Goal: Task Accomplishment & Management: Complete application form

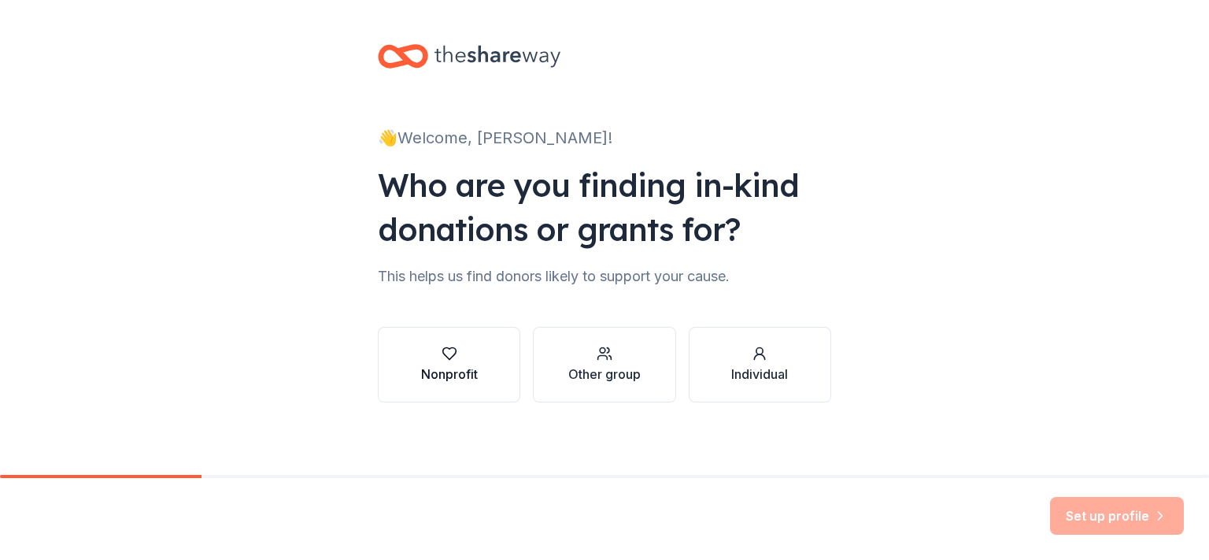
click at [467, 360] on div "button" at bounding box center [449, 353] width 57 height 16
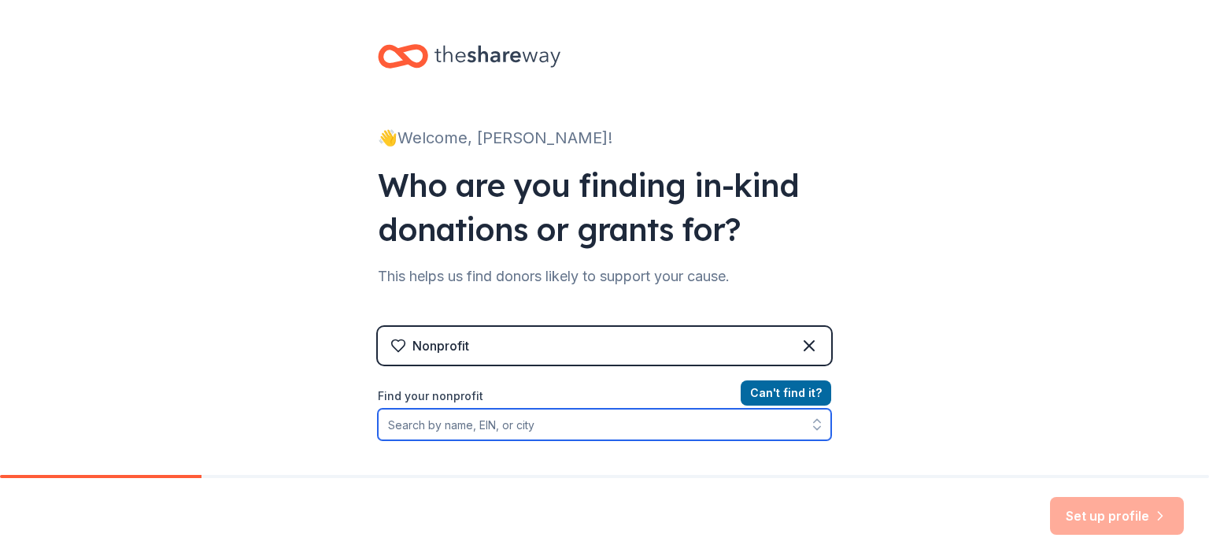
click at [461, 422] on input "Find your nonprofit" at bounding box center [604, 423] width 453 height 31
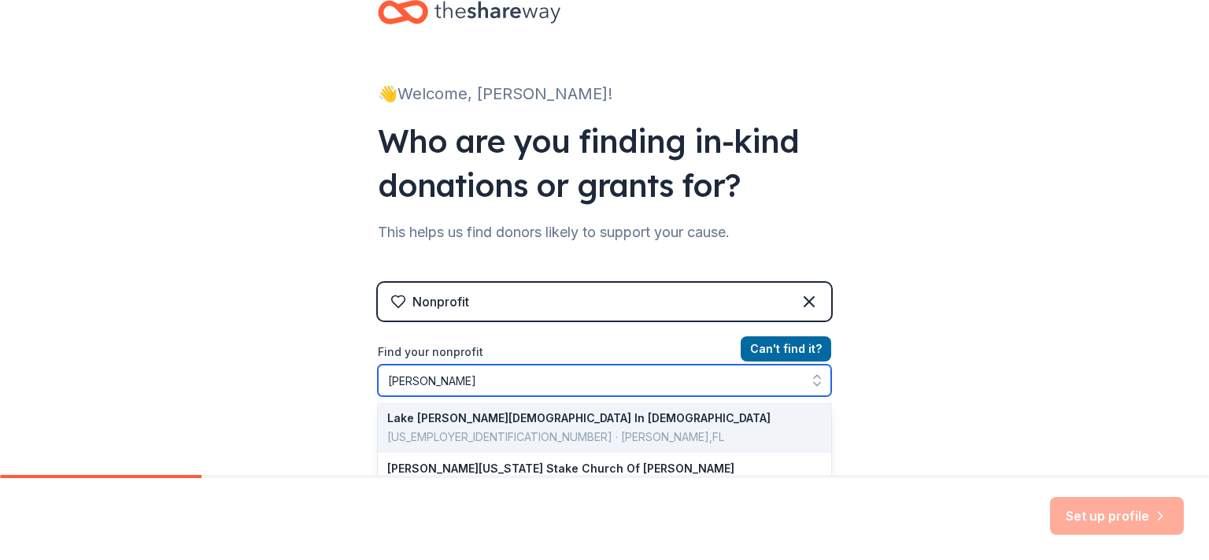
type input "Helena Christian School"
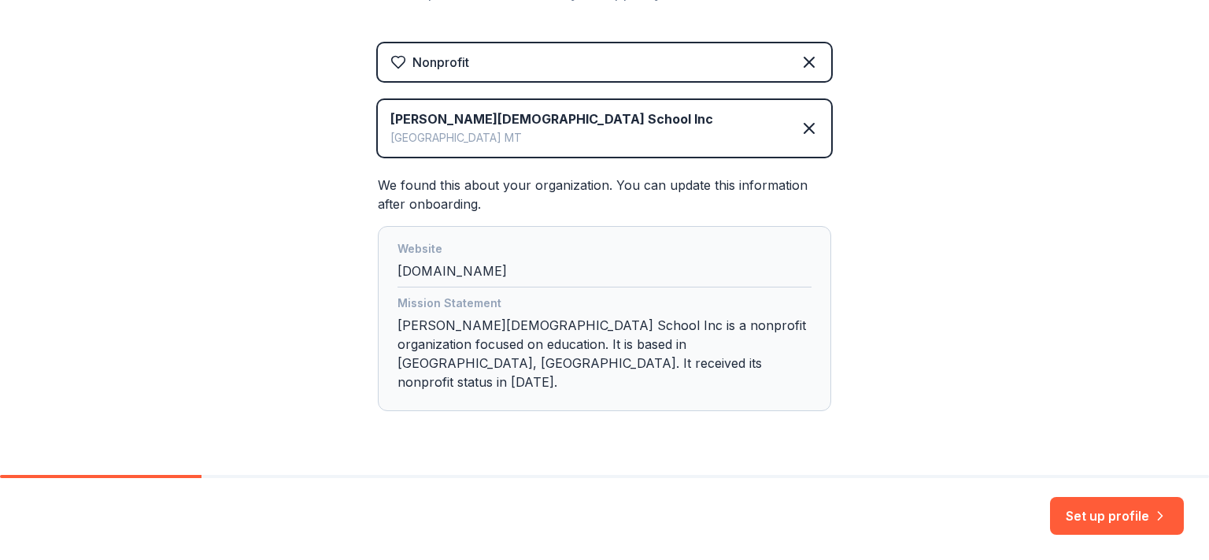
scroll to position [307, 0]
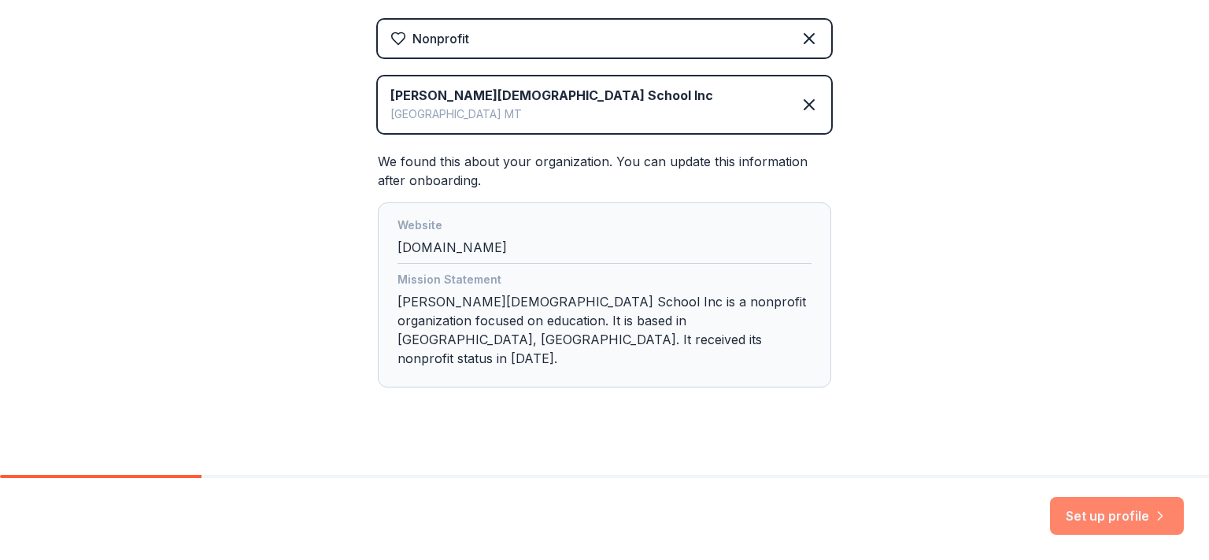
click at [1137, 519] on button "Set up profile" at bounding box center [1117, 516] width 134 height 38
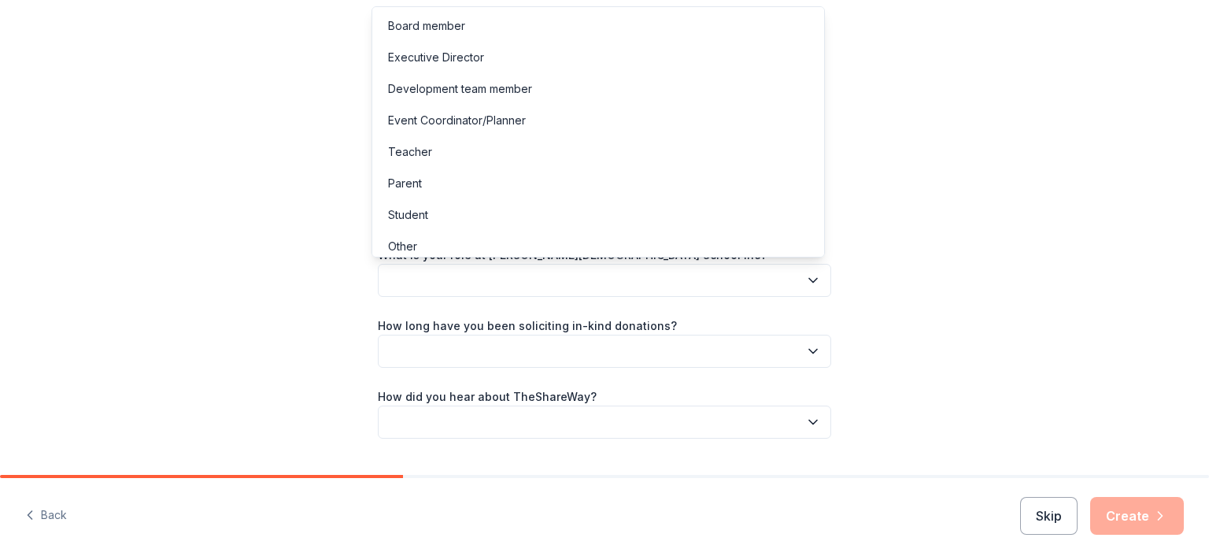
click at [471, 289] on button "button" at bounding box center [604, 280] width 453 height 33
click at [515, 122] on div "Event Coordinator/Planner" at bounding box center [457, 120] width 138 height 19
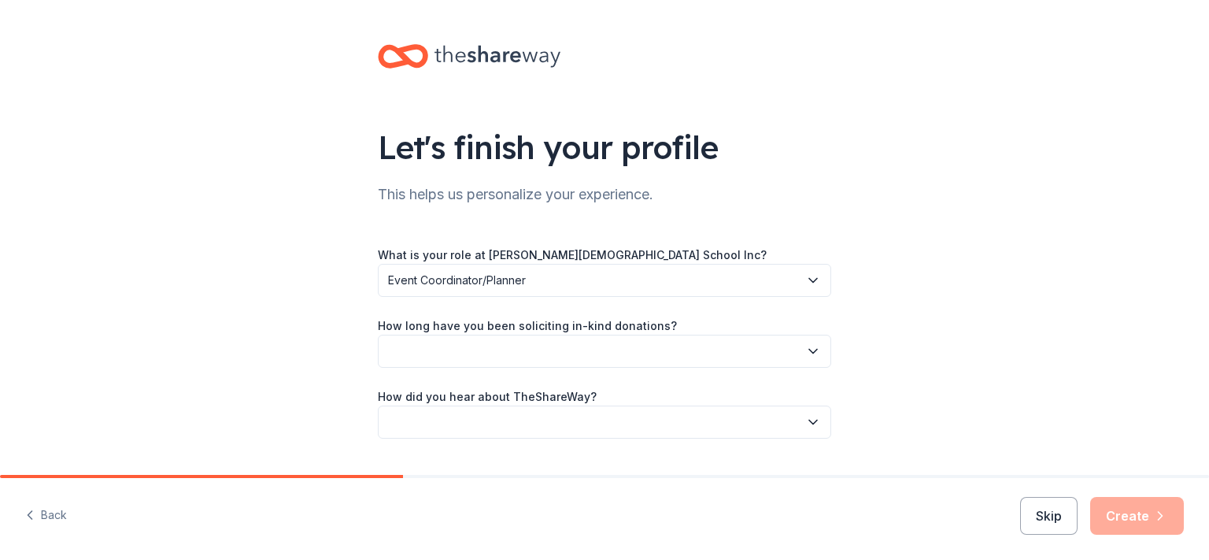
click at [475, 351] on button "button" at bounding box center [604, 350] width 453 height 33
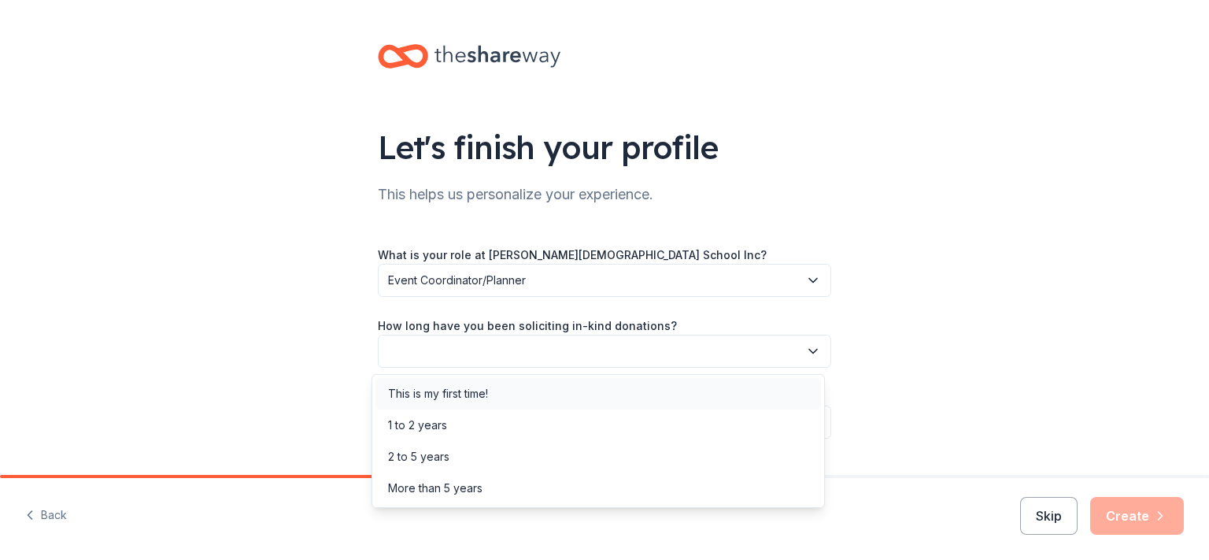
click at [467, 397] on div "This is my first time!" at bounding box center [438, 393] width 100 height 19
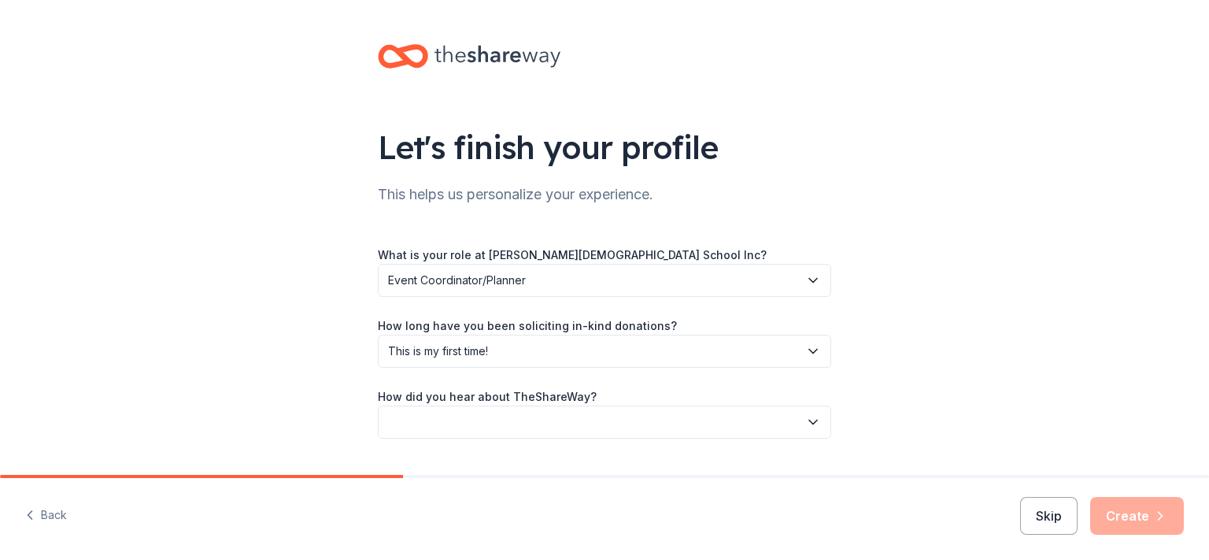
click at [479, 423] on button "button" at bounding box center [604, 421] width 453 height 33
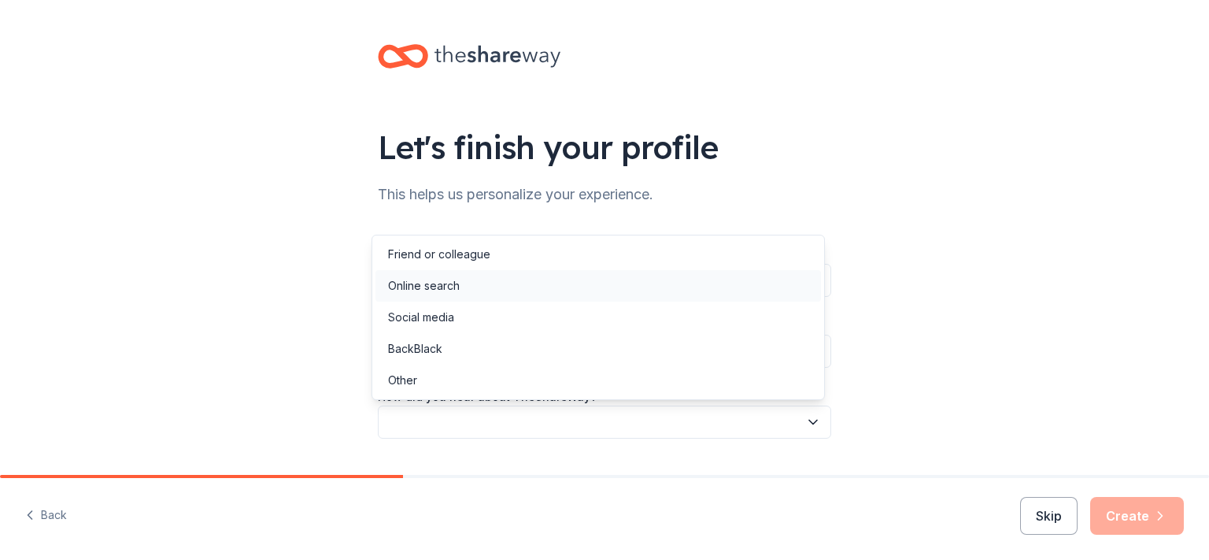
click at [456, 289] on div "Online search" at bounding box center [424, 285] width 72 height 19
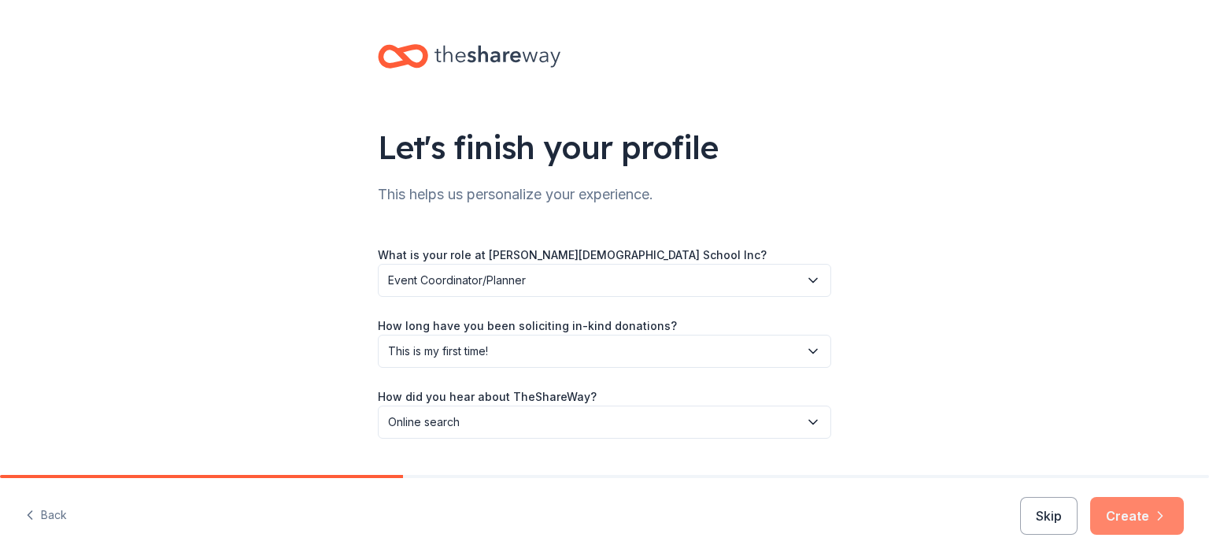
click at [1140, 507] on button "Create" at bounding box center [1137, 516] width 94 height 38
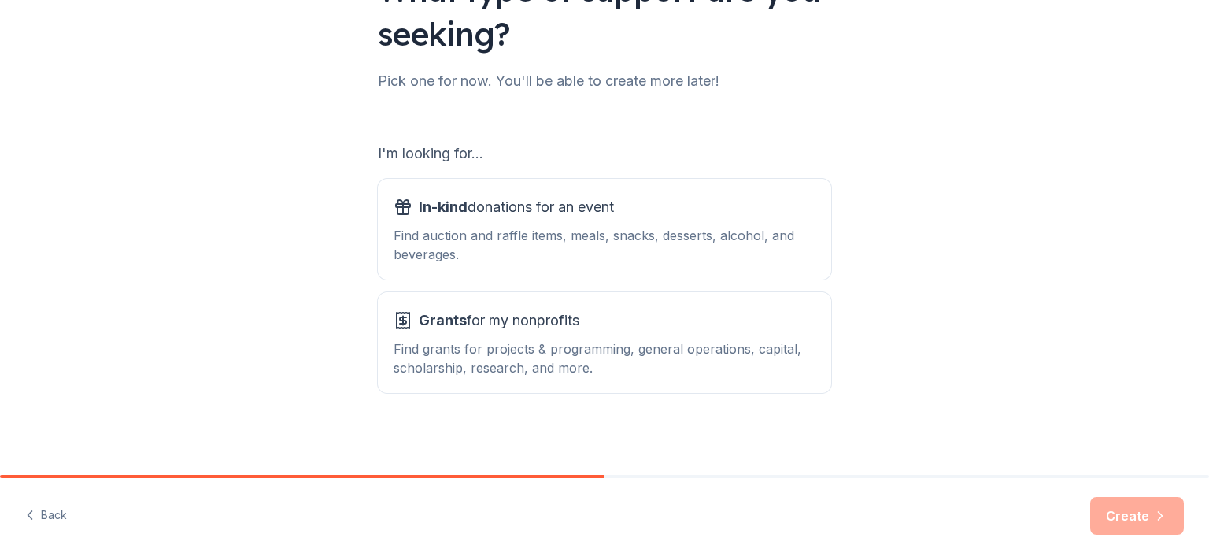
scroll to position [161, 0]
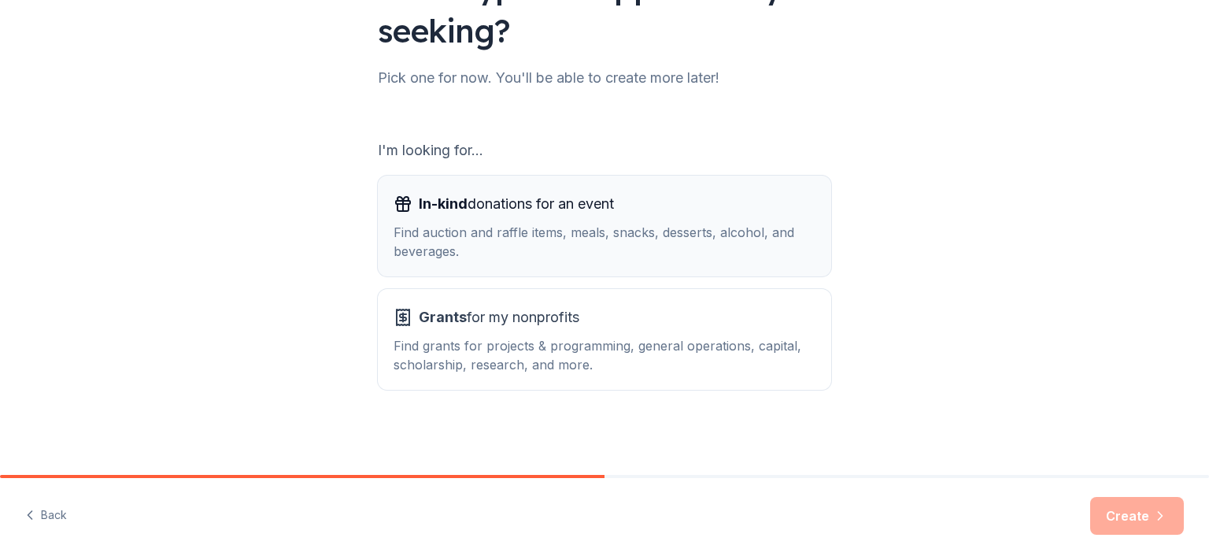
click at [534, 209] on span "In-kind donations for an event" at bounding box center [516, 203] width 195 height 25
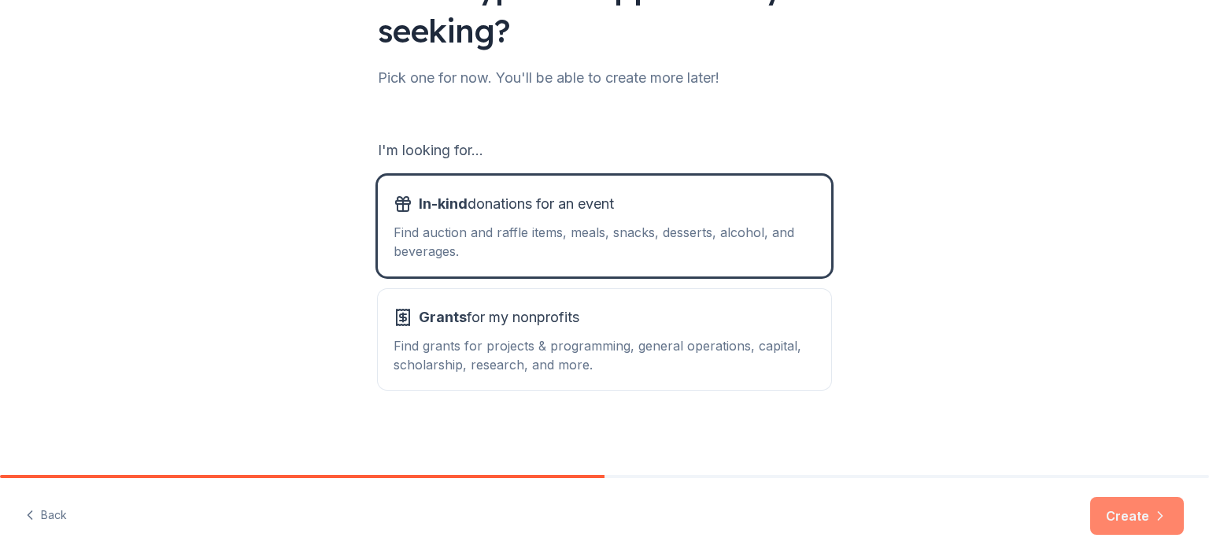
click at [1118, 531] on button "Create" at bounding box center [1137, 516] width 94 height 38
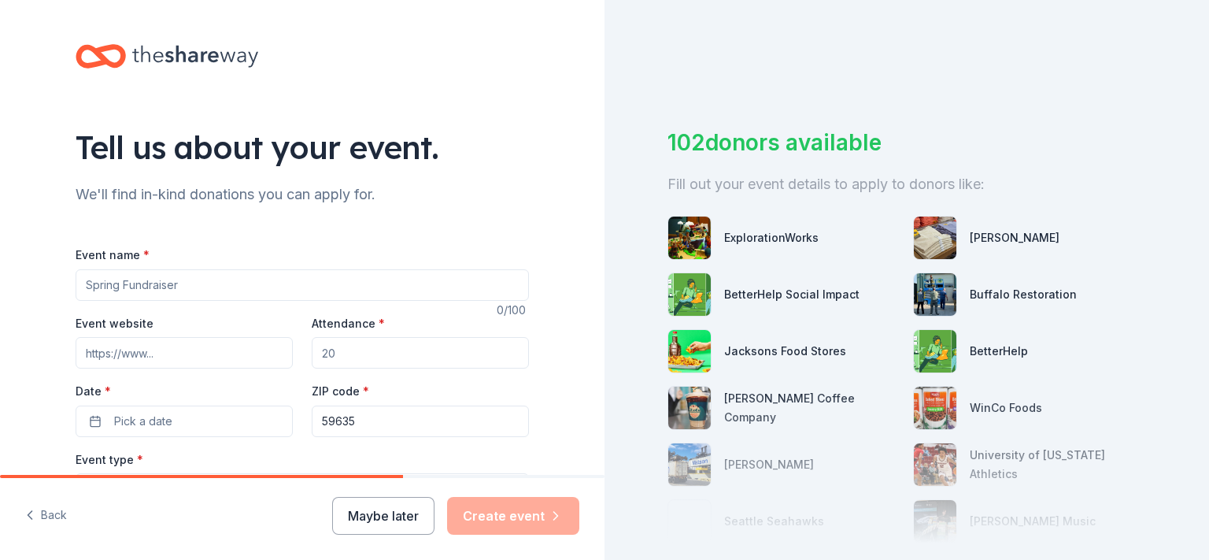
drag, startPoint x: 210, startPoint y: 279, endPoint x: -88, endPoint y: 285, distance: 298.3
click at [76, 285] on input "Event name *" at bounding box center [302, 284] width 453 height 31
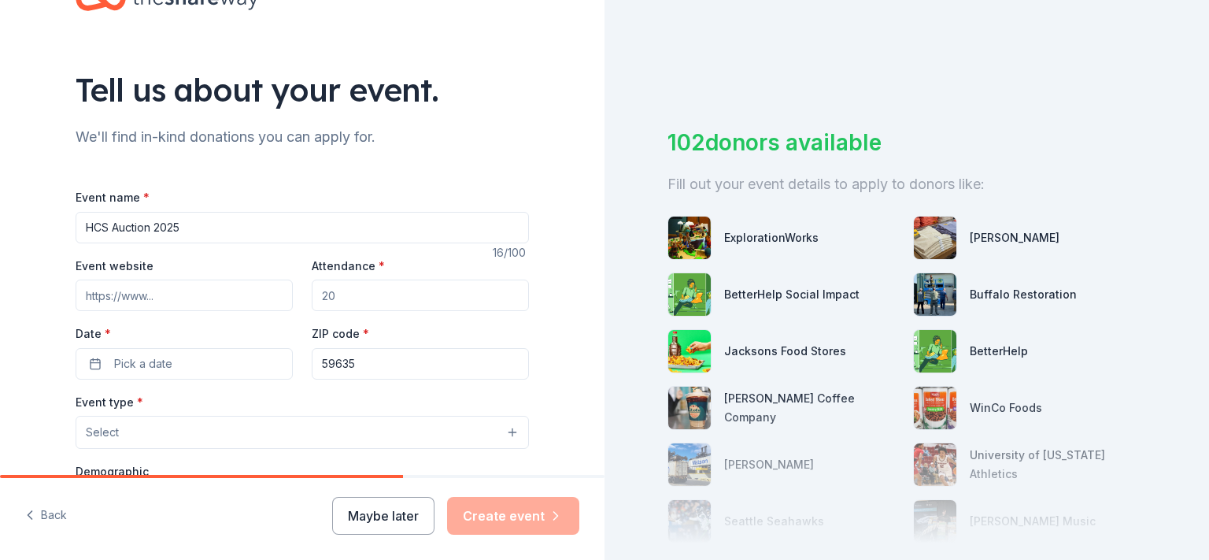
scroll to position [91, 0]
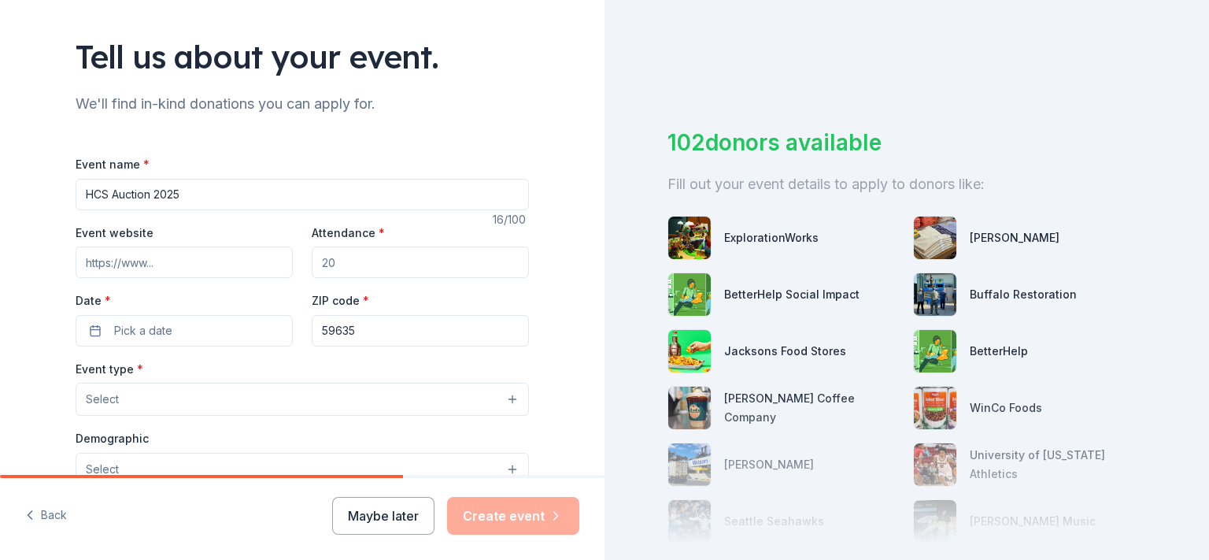
type input "HCS Auction 2025"
click at [185, 253] on input "Event website" at bounding box center [184, 261] width 217 height 31
drag, startPoint x: 361, startPoint y: 258, endPoint x: 238, endPoint y: 257, distance: 122.8
click at [312, 257] on input "Attendance *" at bounding box center [420, 261] width 217 height 31
type input "200"
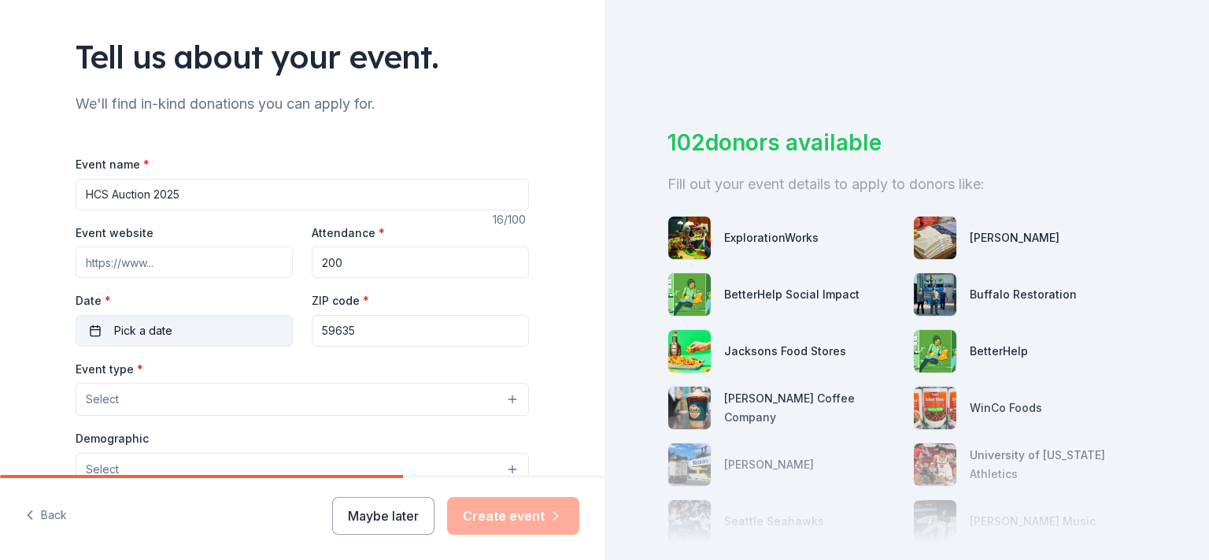
click at [213, 335] on button "Pick a date" at bounding box center [184, 330] width 217 height 31
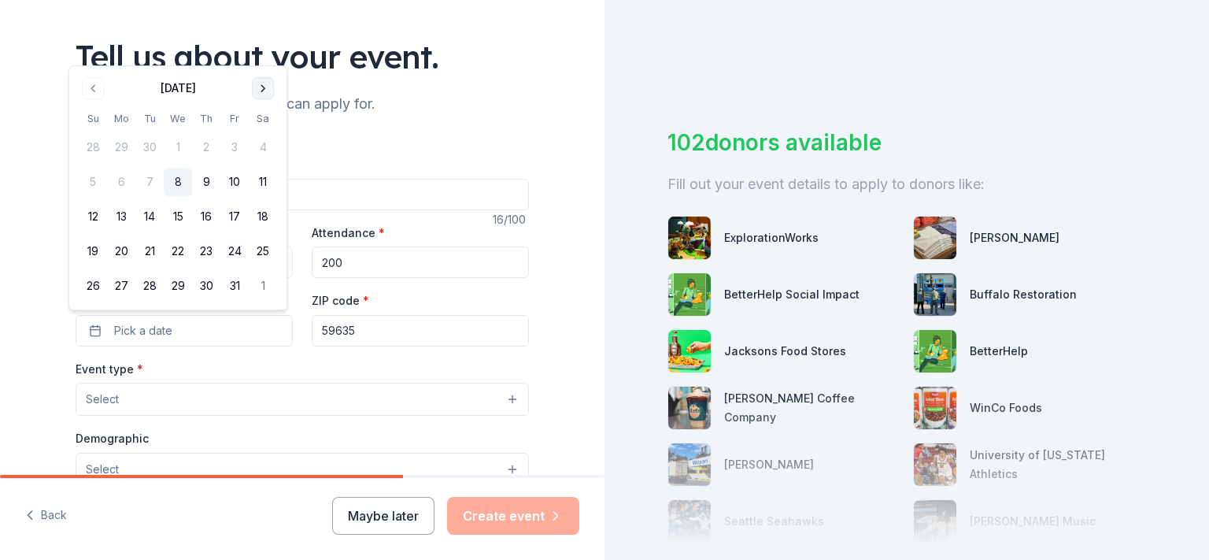
click at [267, 94] on button "Go to next month" at bounding box center [263, 88] width 22 height 22
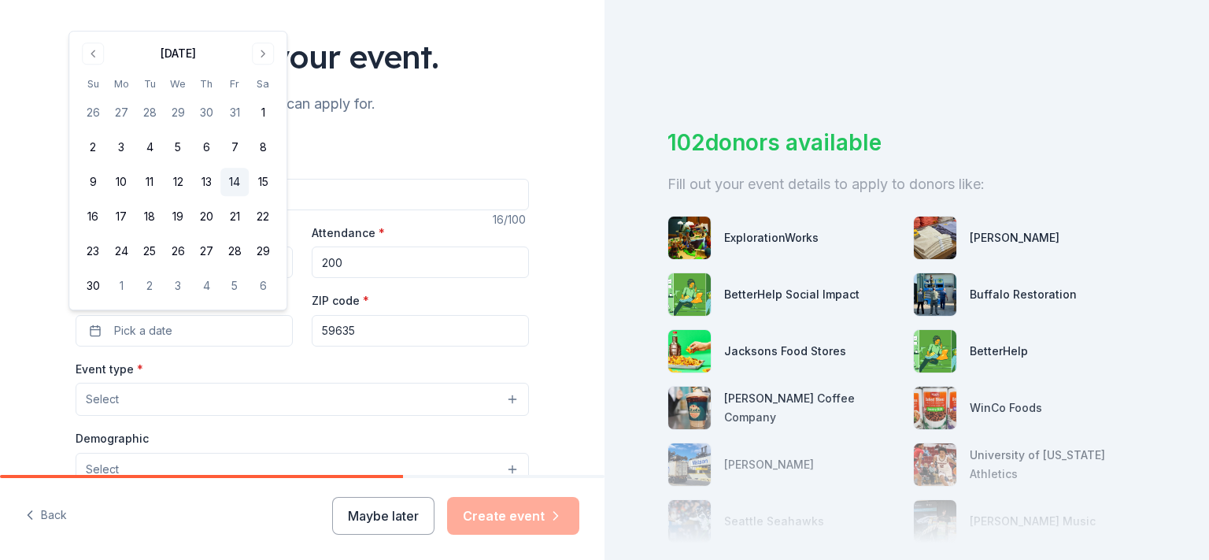
click at [230, 187] on button "14" at bounding box center [234, 182] width 28 height 28
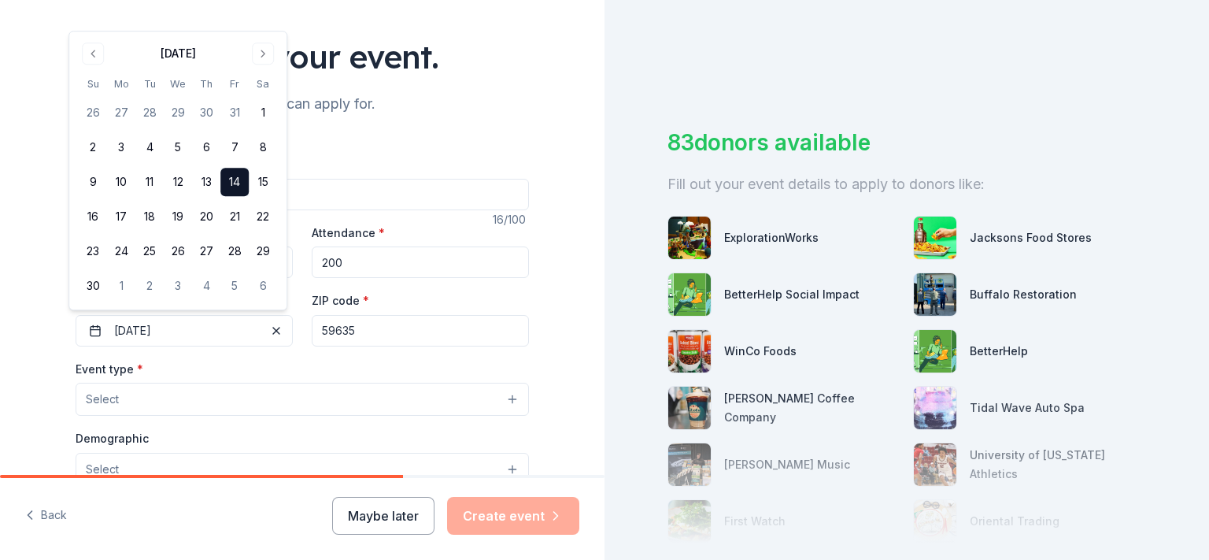
click at [362, 327] on input "59635" at bounding box center [420, 330] width 217 height 31
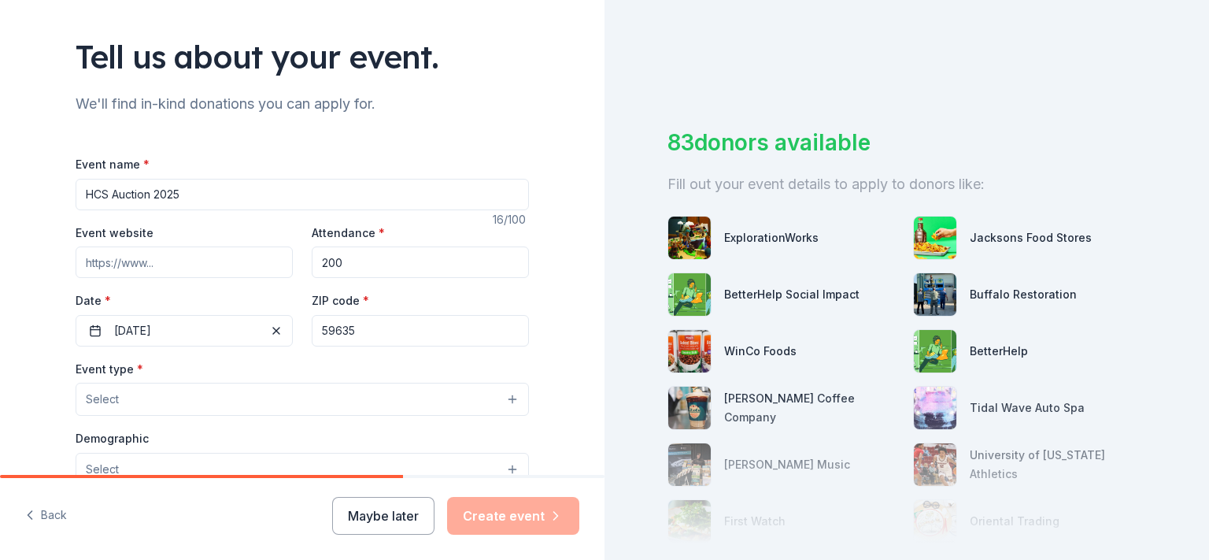
click at [186, 400] on button "Select" at bounding box center [302, 398] width 453 height 33
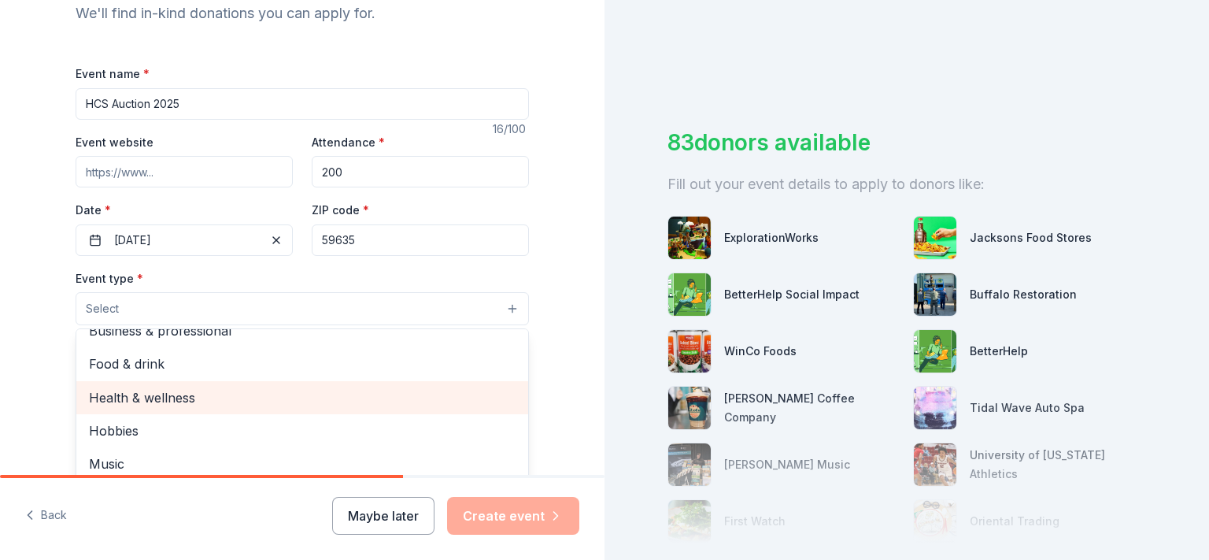
scroll to position [0, 0]
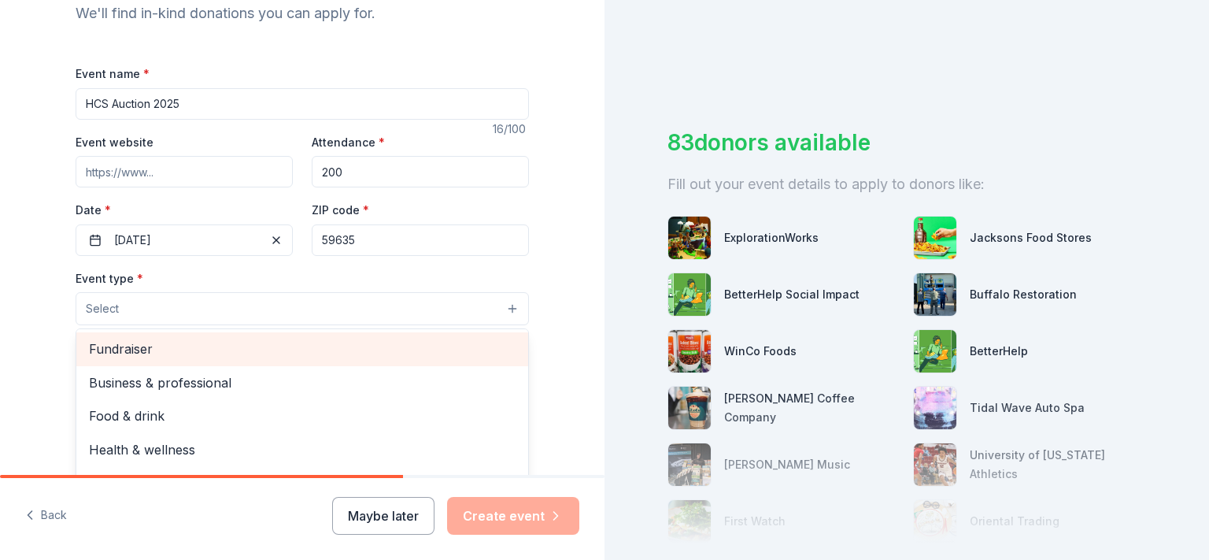
click at [145, 359] on div "Fundraiser" at bounding box center [302, 348] width 452 height 33
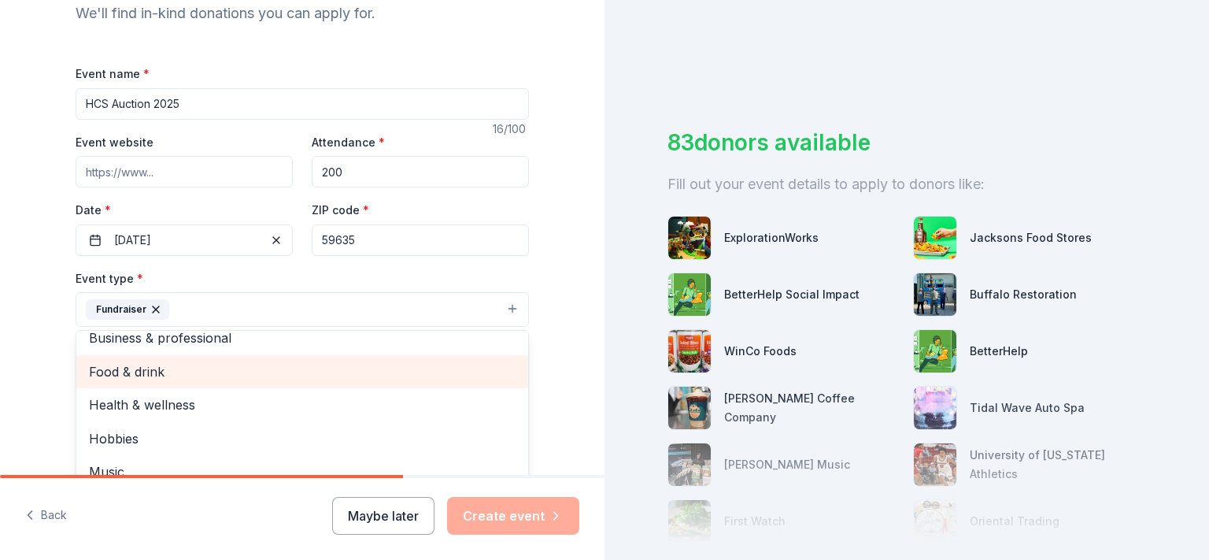
scroll to position [19, 0]
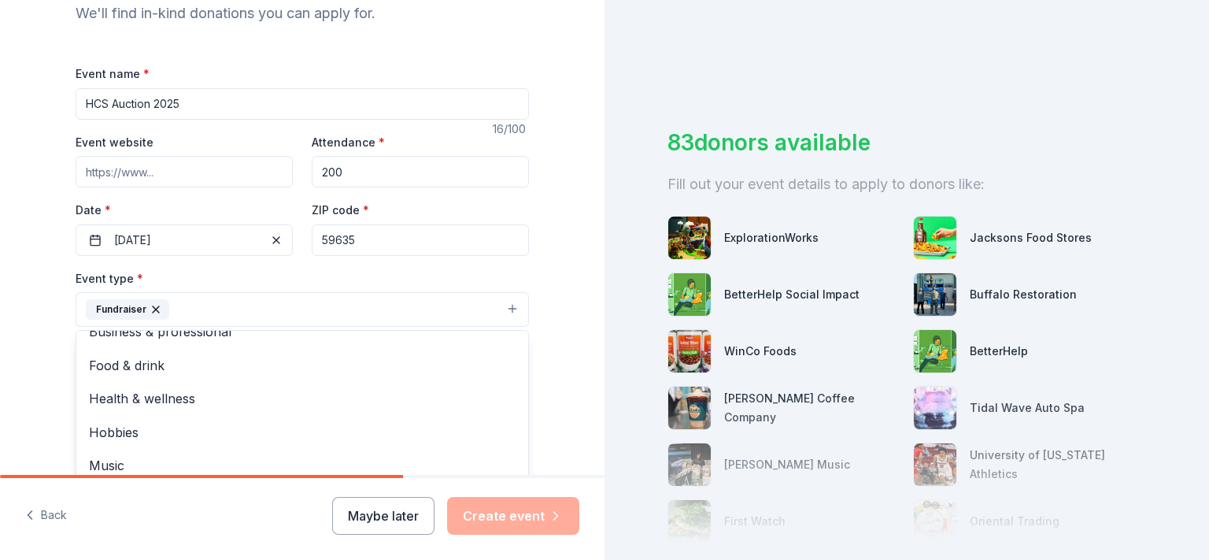
click at [358, 307] on button "Fundraiser" at bounding box center [302, 309] width 453 height 35
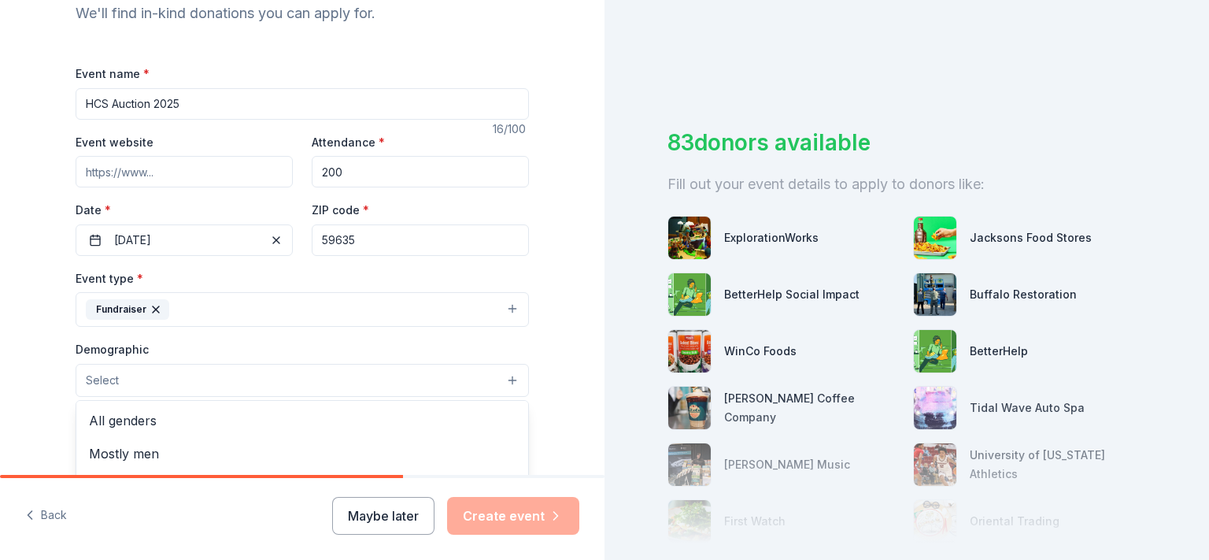
click at [203, 373] on button "Select" at bounding box center [302, 380] width 453 height 33
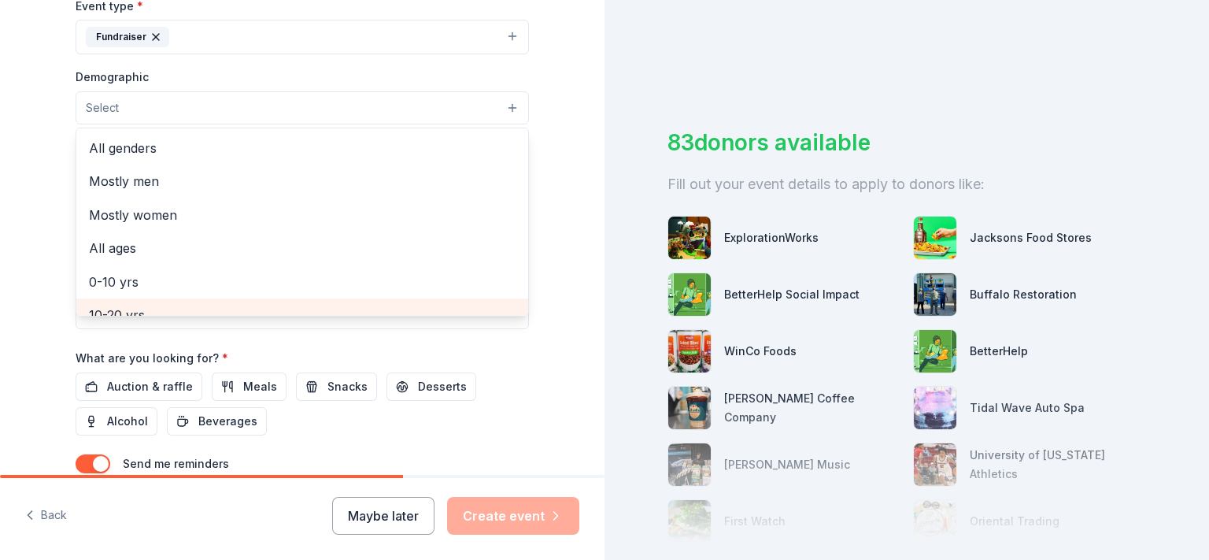
scroll to position [362, 0]
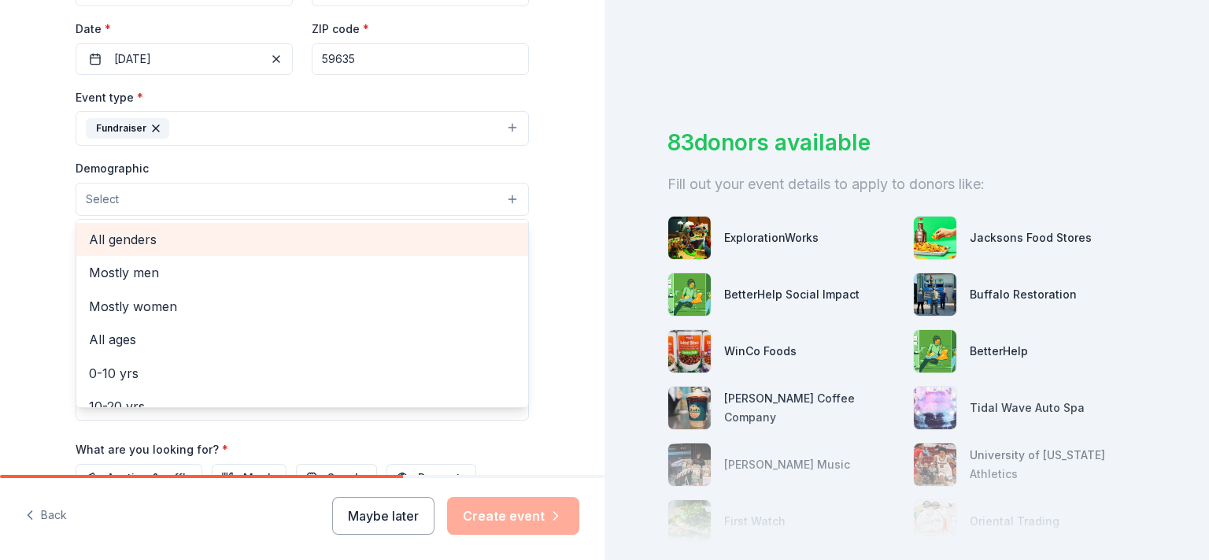
click at [102, 238] on span "All genders" at bounding box center [302, 239] width 427 height 20
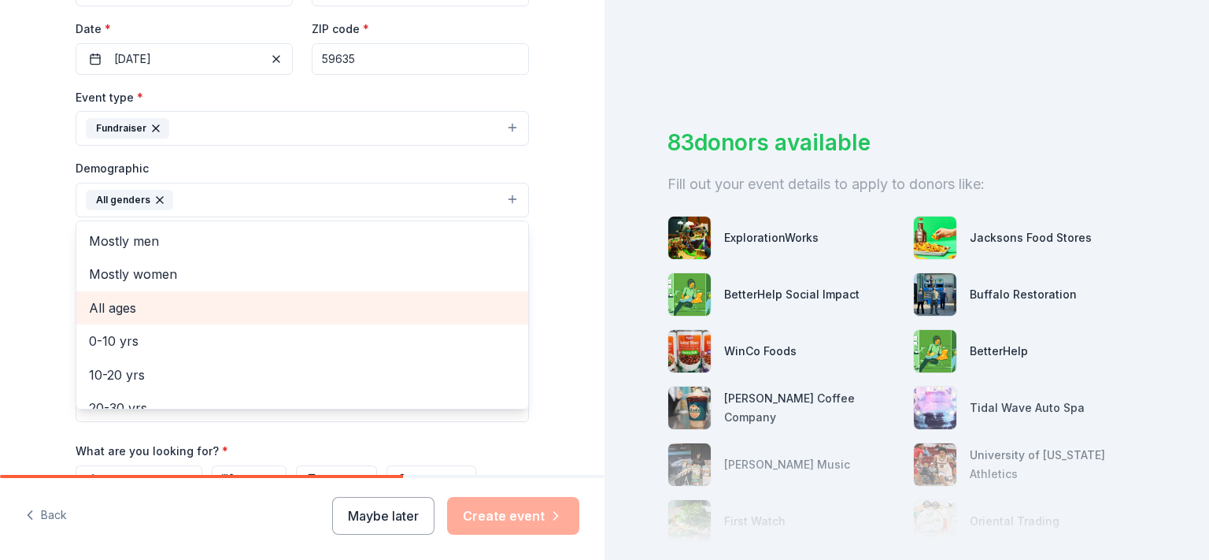
click at [210, 315] on div "All ages" at bounding box center [302, 307] width 452 height 33
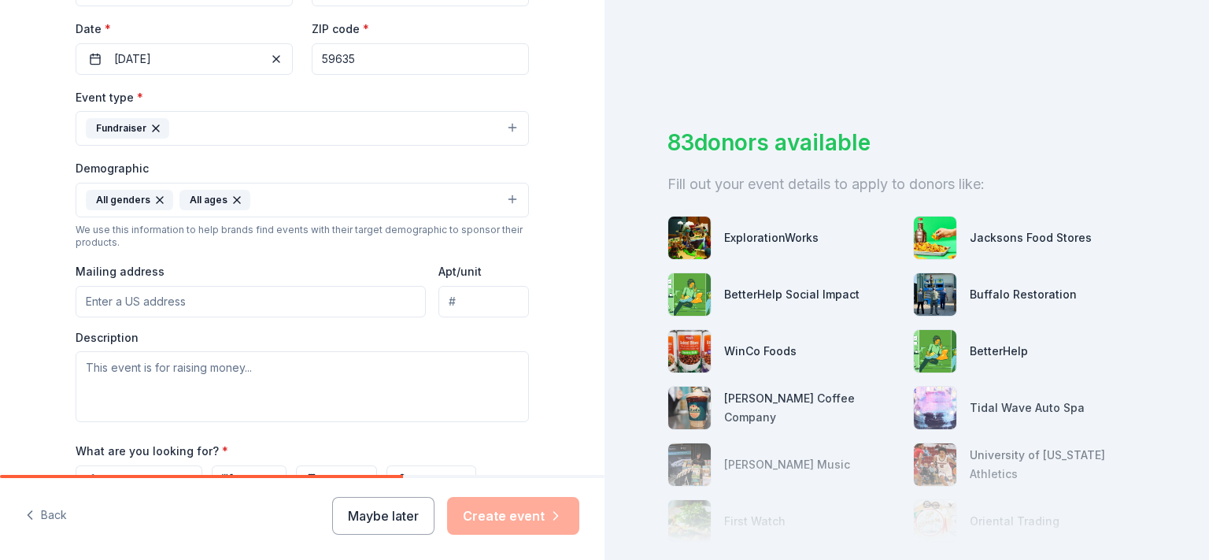
click at [231, 201] on icon "button" at bounding box center [237, 200] width 13 height 13
click at [200, 203] on button "All genders" at bounding box center [302, 200] width 453 height 35
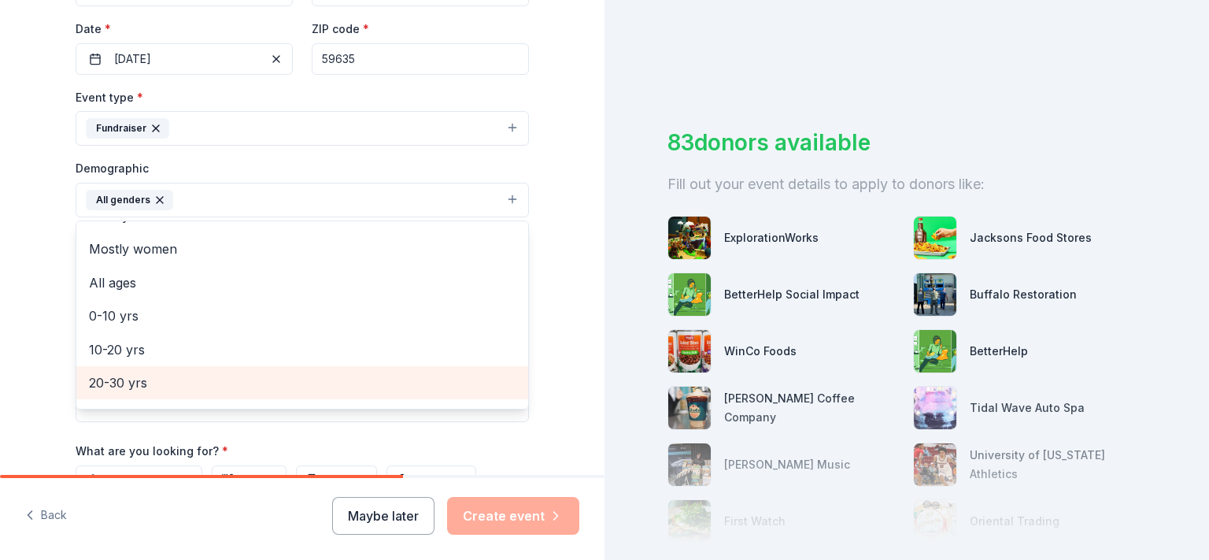
scroll to position [0, 0]
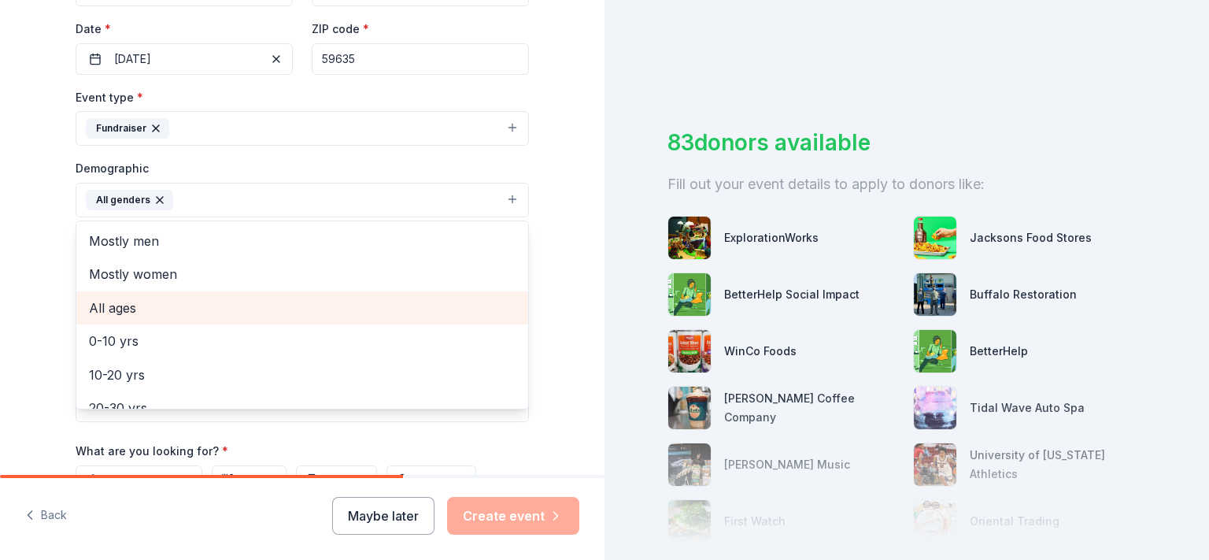
click at [176, 304] on span "All ages" at bounding box center [302, 307] width 427 height 20
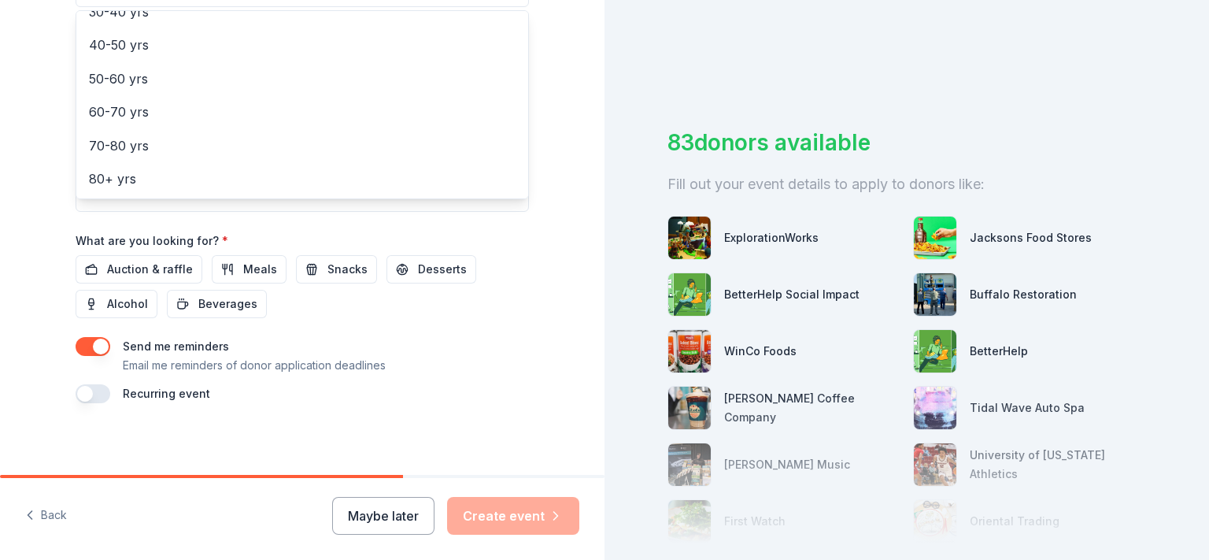
scroll to position [482, 0]
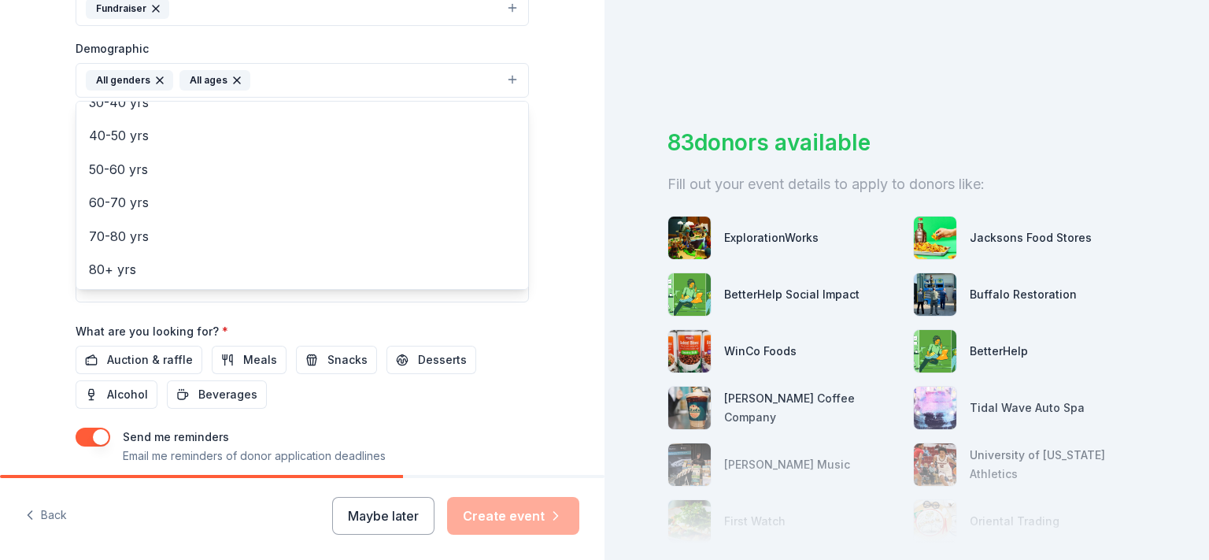
click at [508, 311] on div "Event name * HCS Auction 2025 16 /100 Event website Attendance * 200 Date * 11/…" at bounding box center [302, 128] width 453 height 730
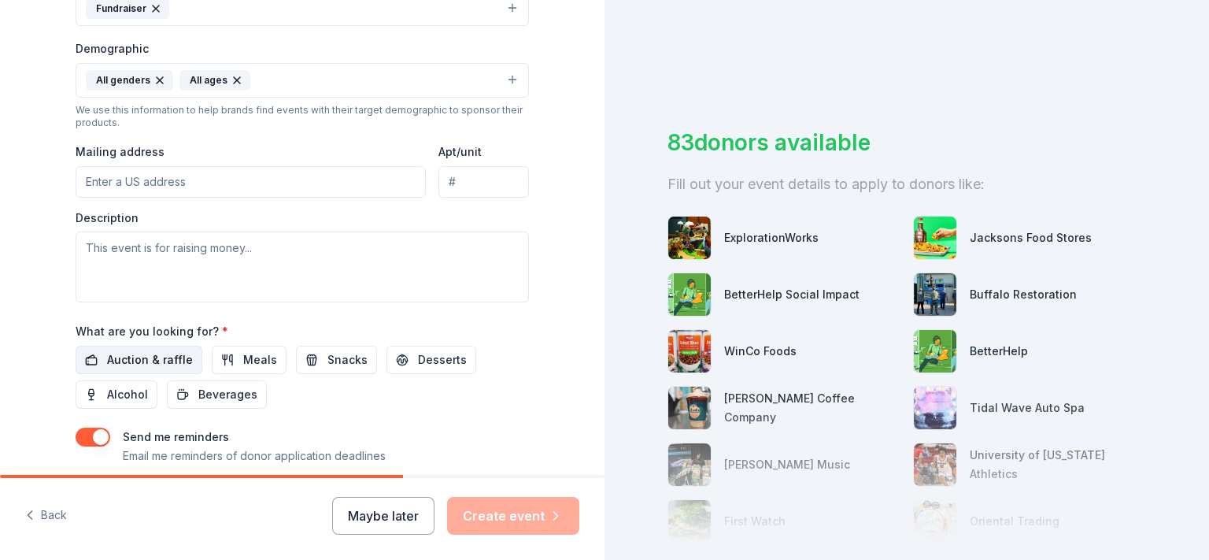
click at [143, 345] on button "Auction & raffle" at bounding box center [139, 359] width 127 height 28
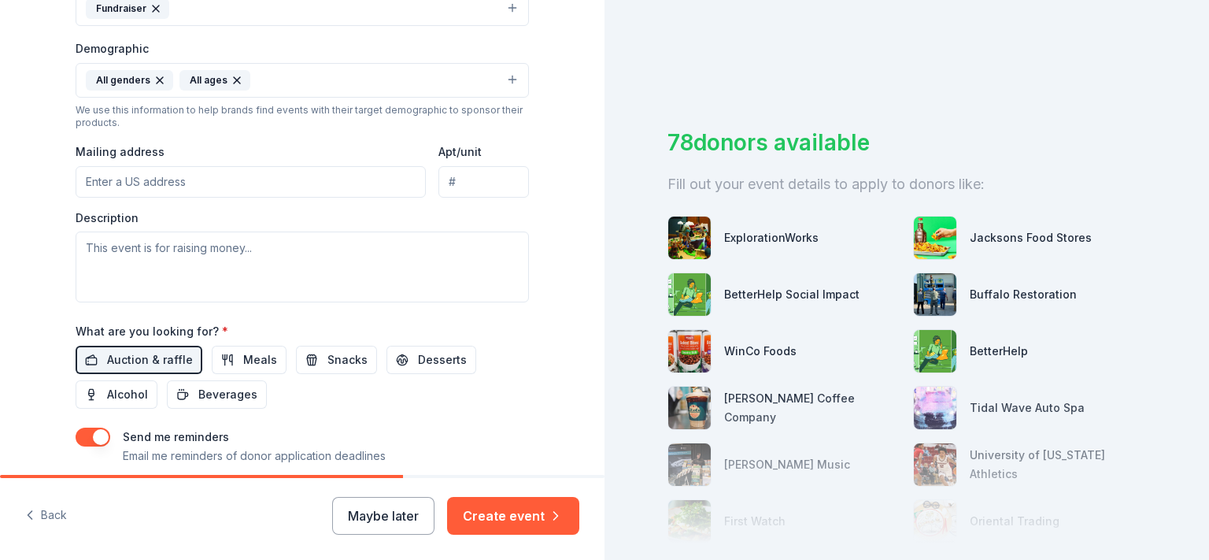
scroll to position [572, 0]
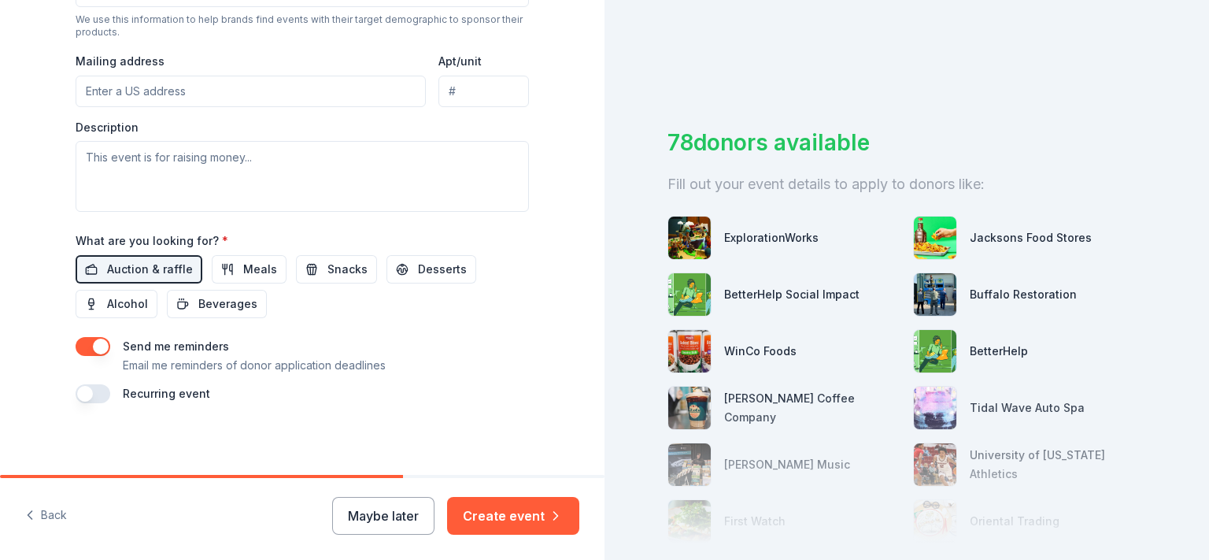
click at [91, 397] on button "button" at bounding box center [93, 393] width 35 height 19
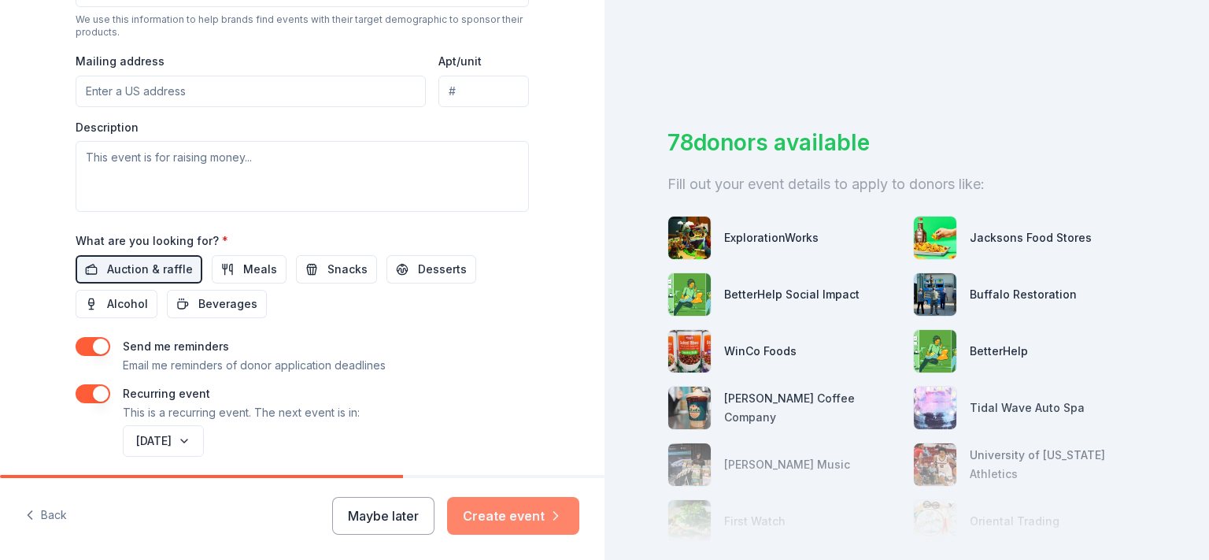
click at [534, 512] on button "Create event" at bounding box center [513, 516] width 132 height 38
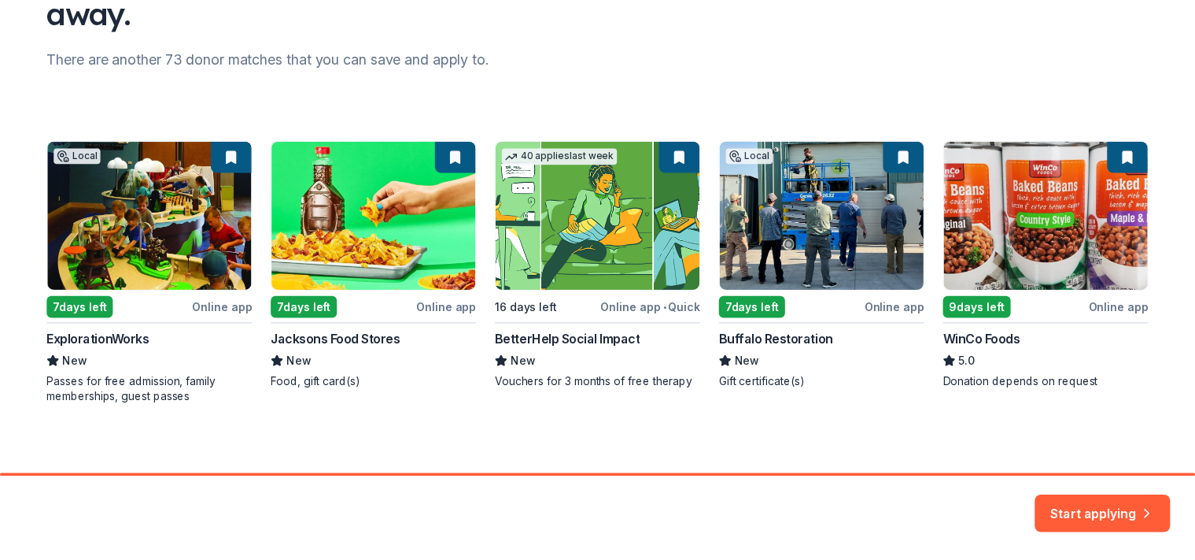
scroll to position [187, 0]
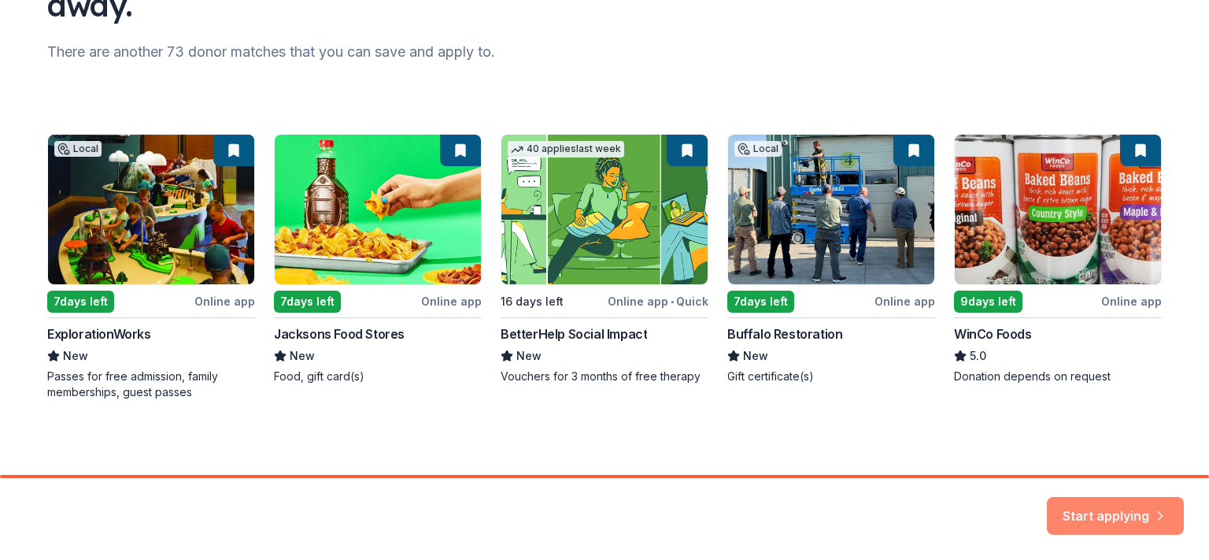
click at [1110, 513] on button "Start applying" at bounding box center [1115, 506] width 137 height 38
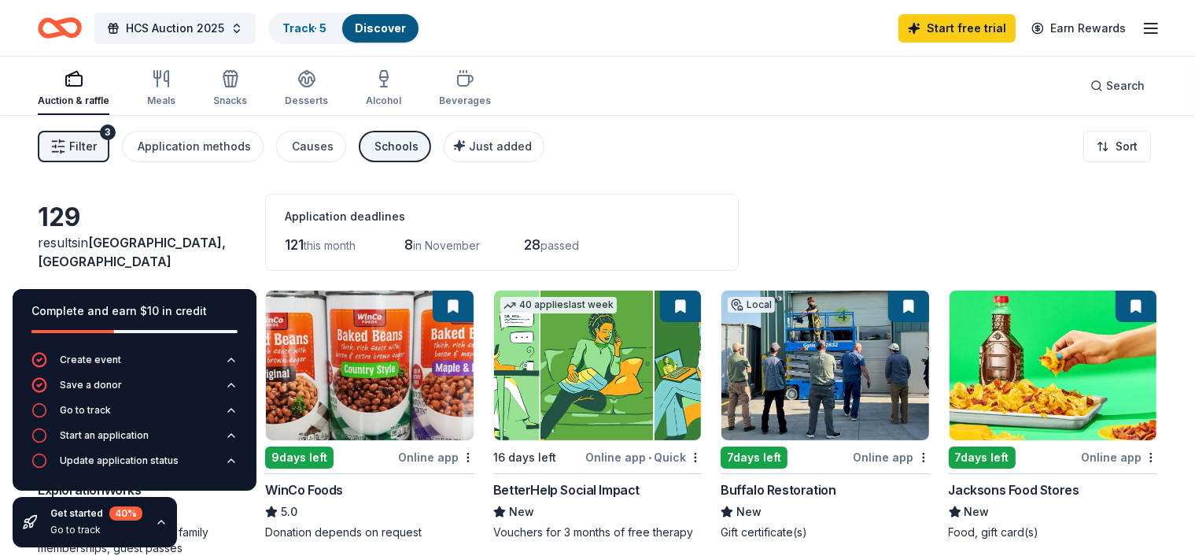
scroll to position [83, 0]
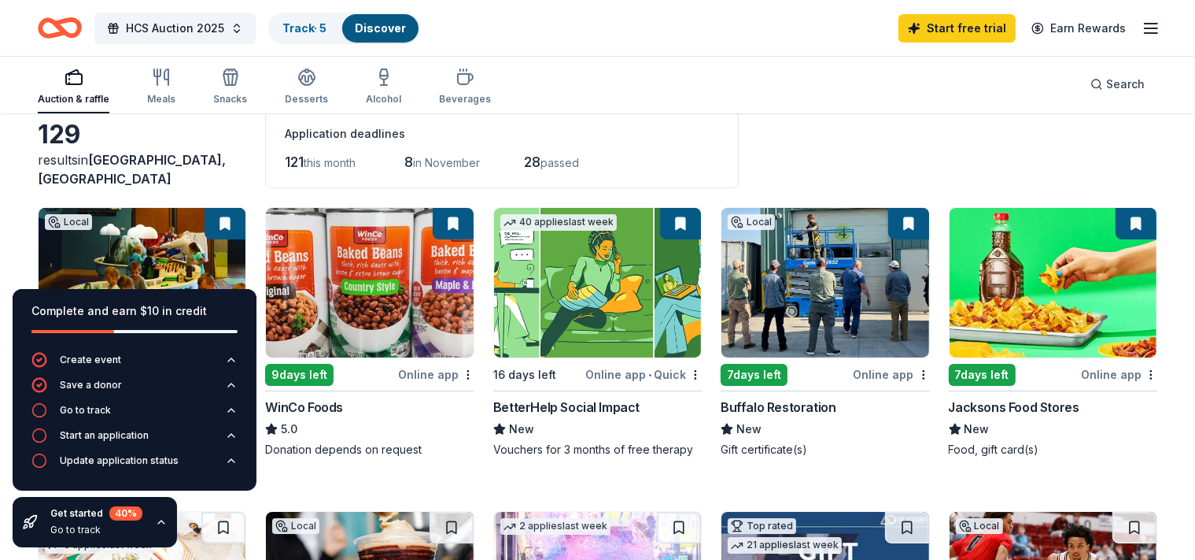
click at [442, 323] on img at bounding box center [369, 283] width 207 height 150
click at [150, 521] on div "Get started 40 % Go to track" at bounding box center [95, 522] width 164 height 50
click at [156, 525] on icon "button" at bounding box center [161, 521] width 13 height 13
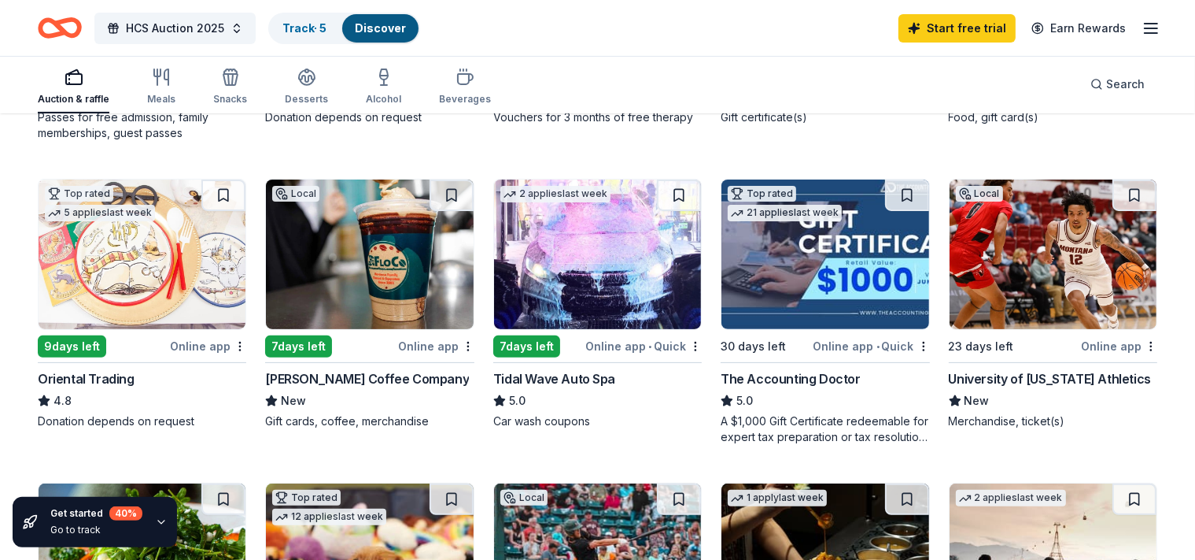
scroll to position [416, 0]
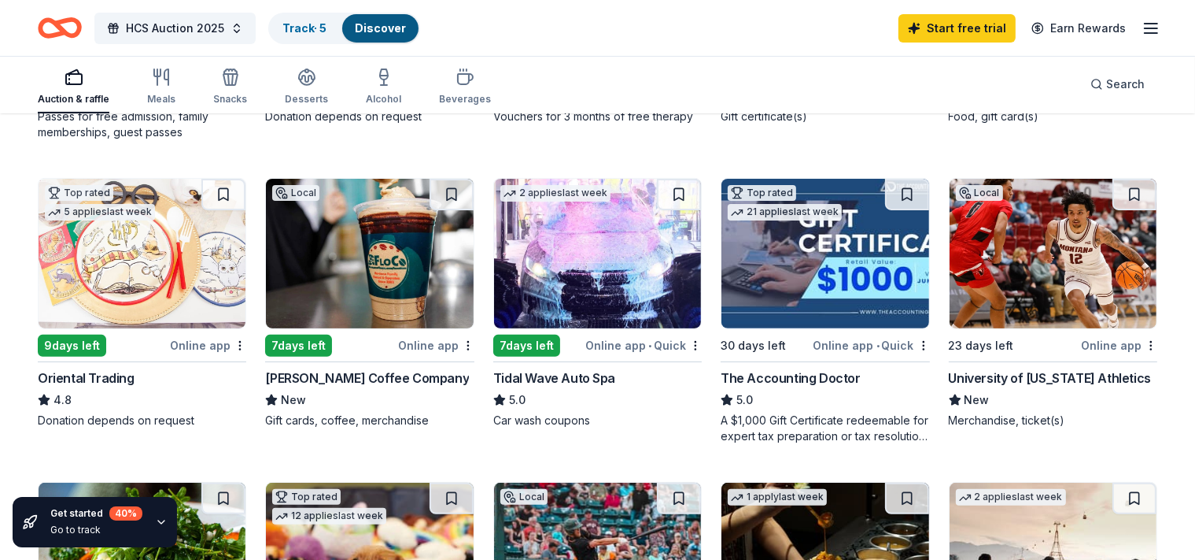
click at [448, 312] on img at bounding box center [369, 254] width 207 height 150
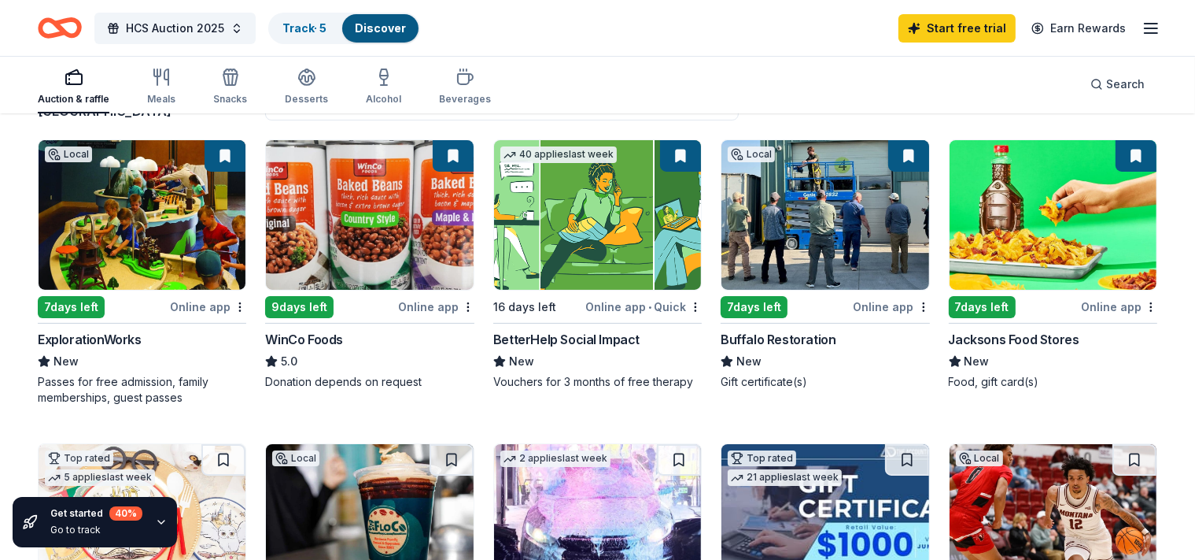
scroll to position [83, 0]
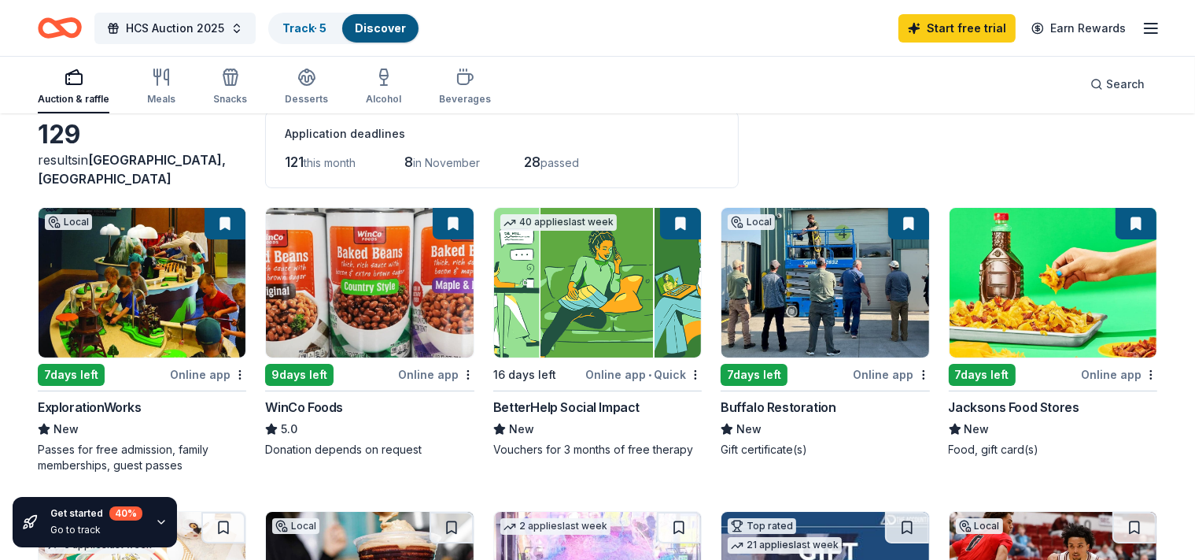
click at [463, 225] on button at bounding box center [453, 223] width 41 height 31
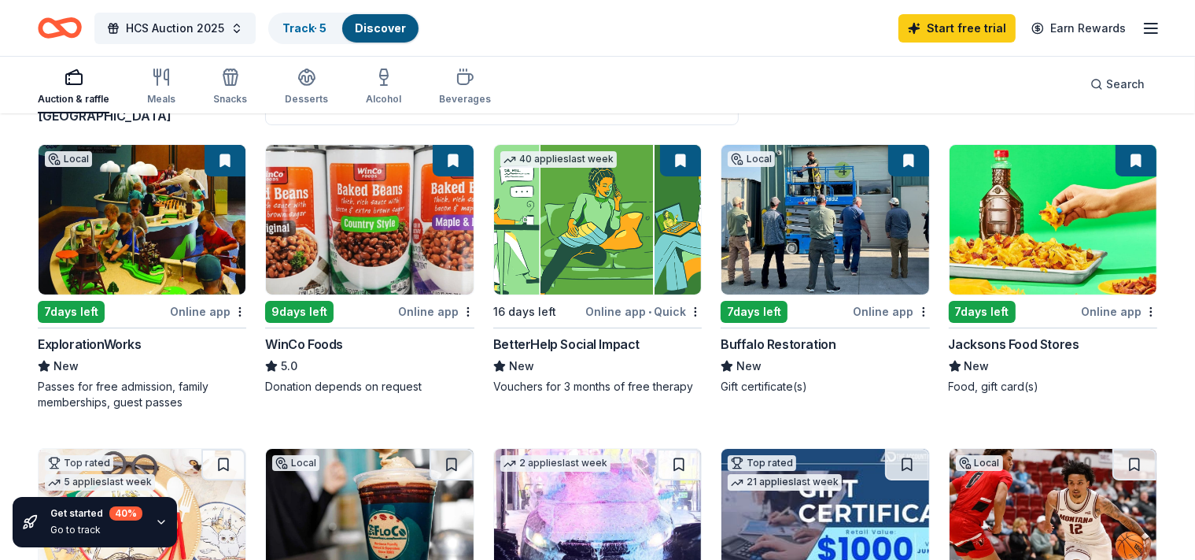
scroll to position [249, 0]
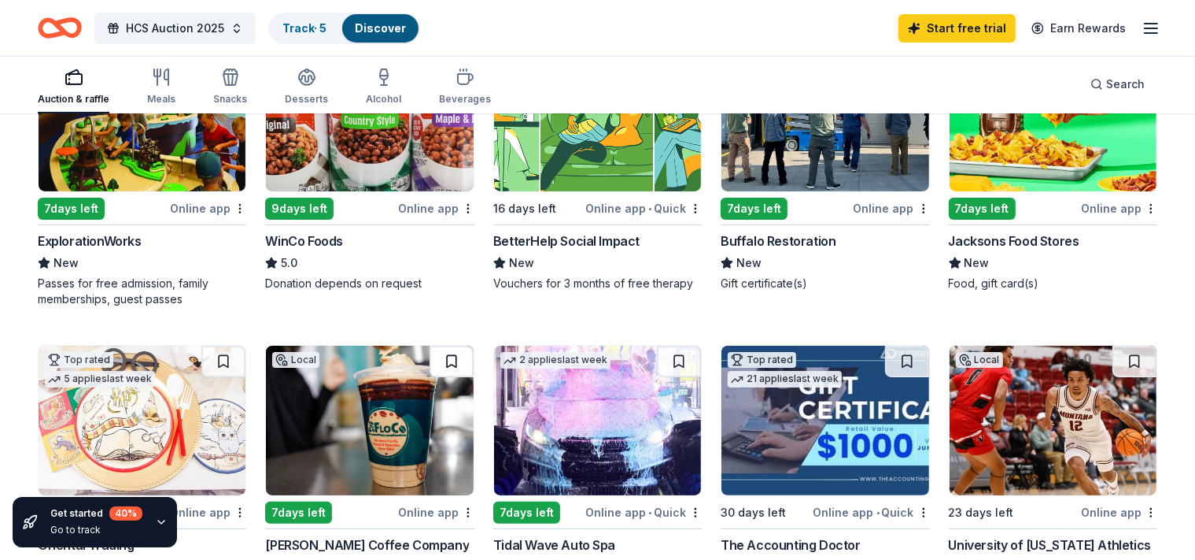
click at [458, 364] on button at bounding box center [452, 360] width 44 height 31
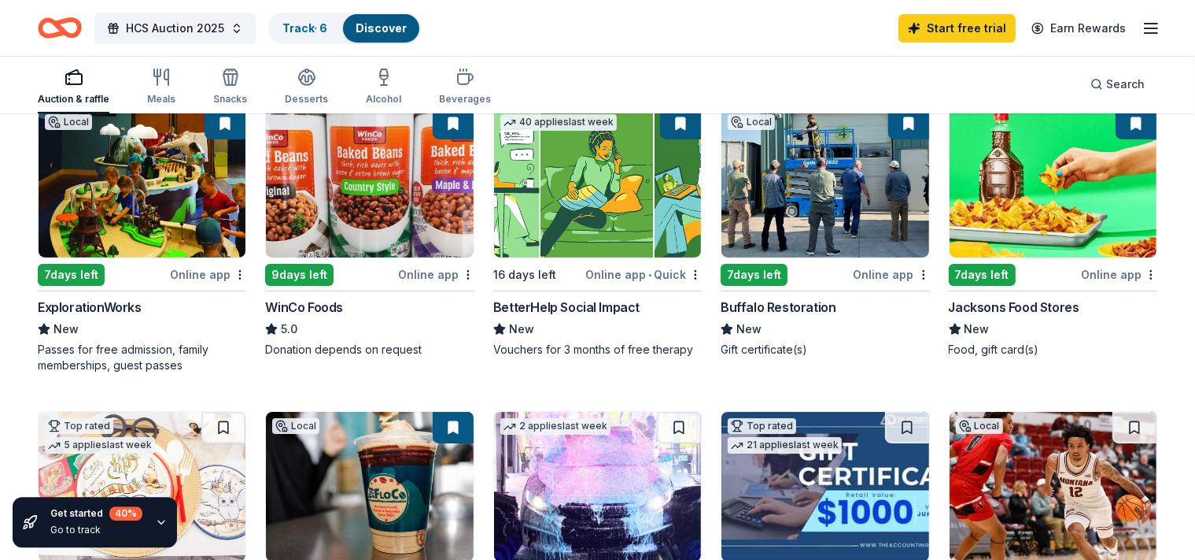
scroll to position [83, 0]
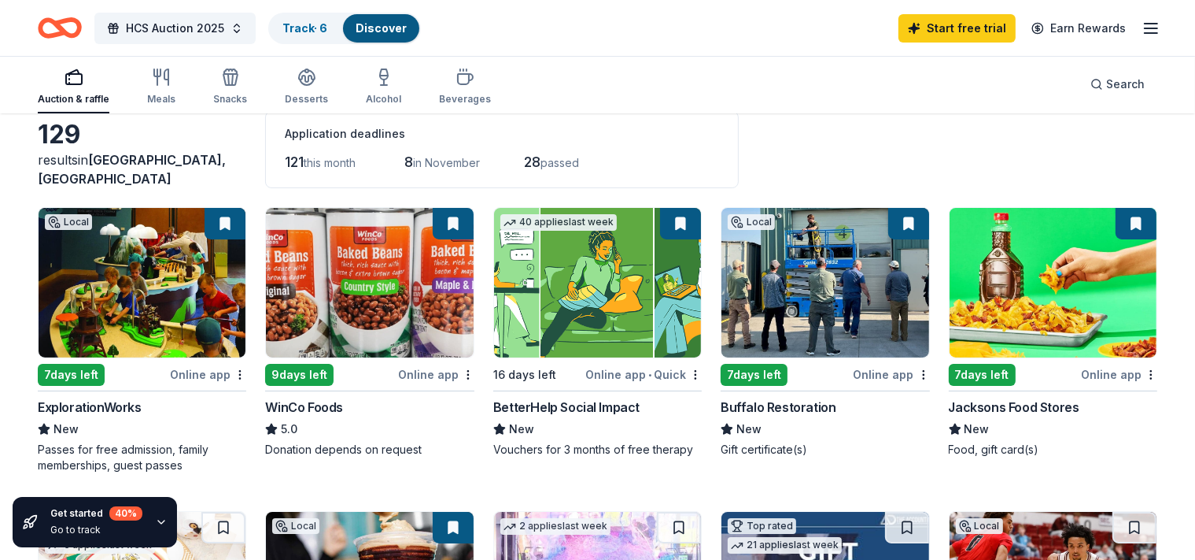
click at [678, 224] on button at bounding box center [680, 223] width 41 height 31
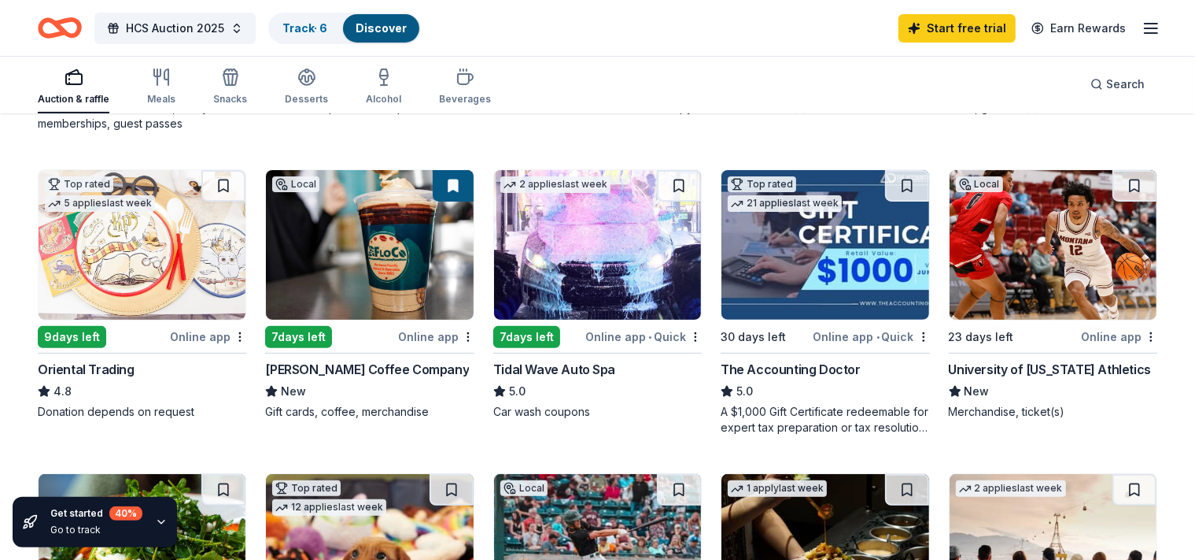
scroll to position [416, 0]
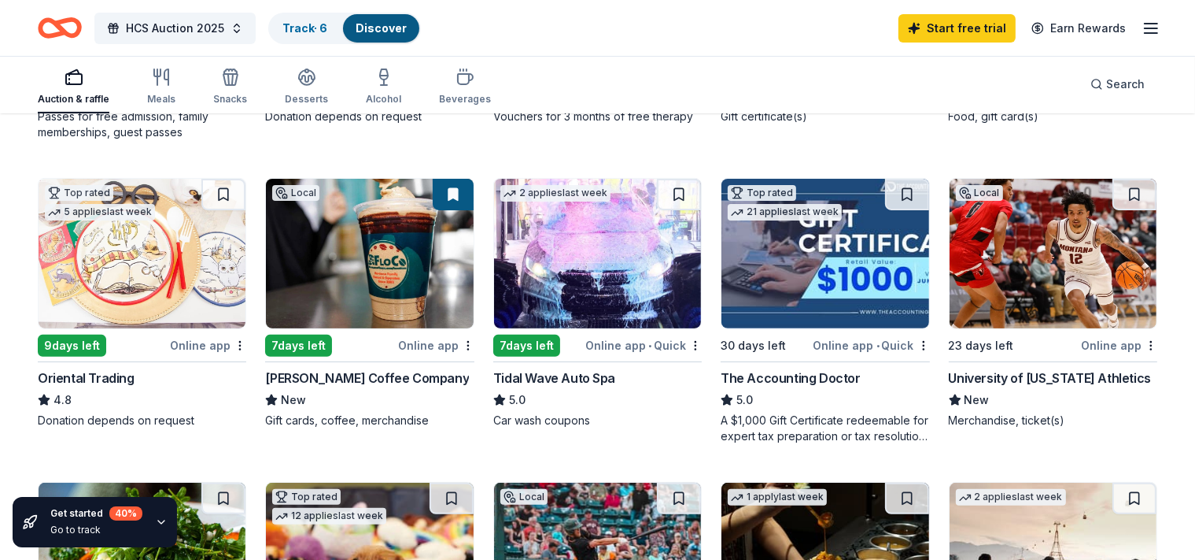
click at [806, 310] on img at bounding box center [825, 254] width 207 height 150
click at [800, 375] on div "The Accounting Doctor" at bounding box center [791, 377] width 140 height 19
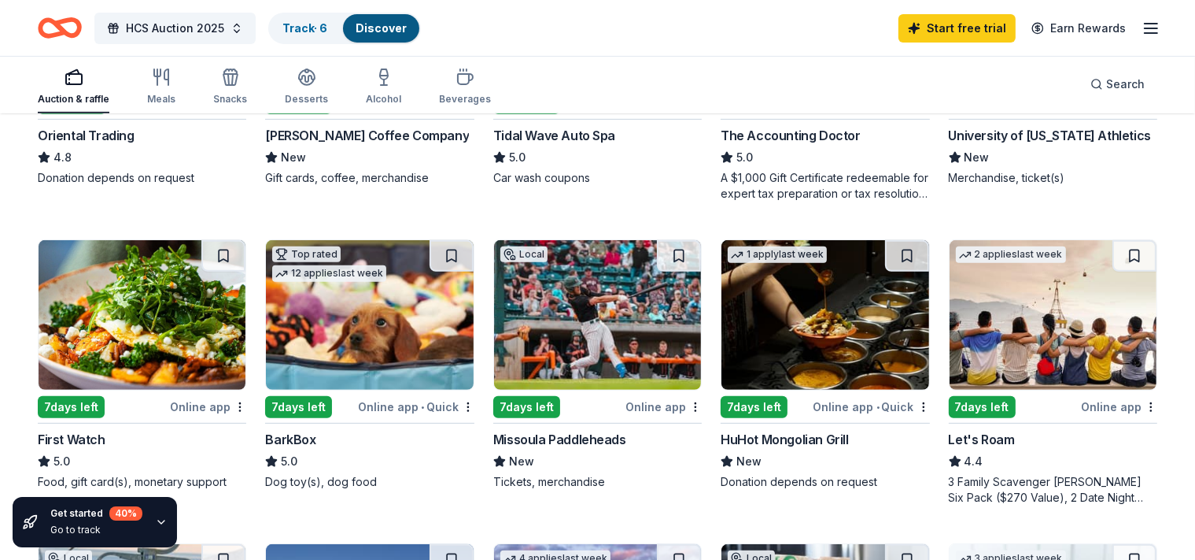
scroll to position [664, 0]
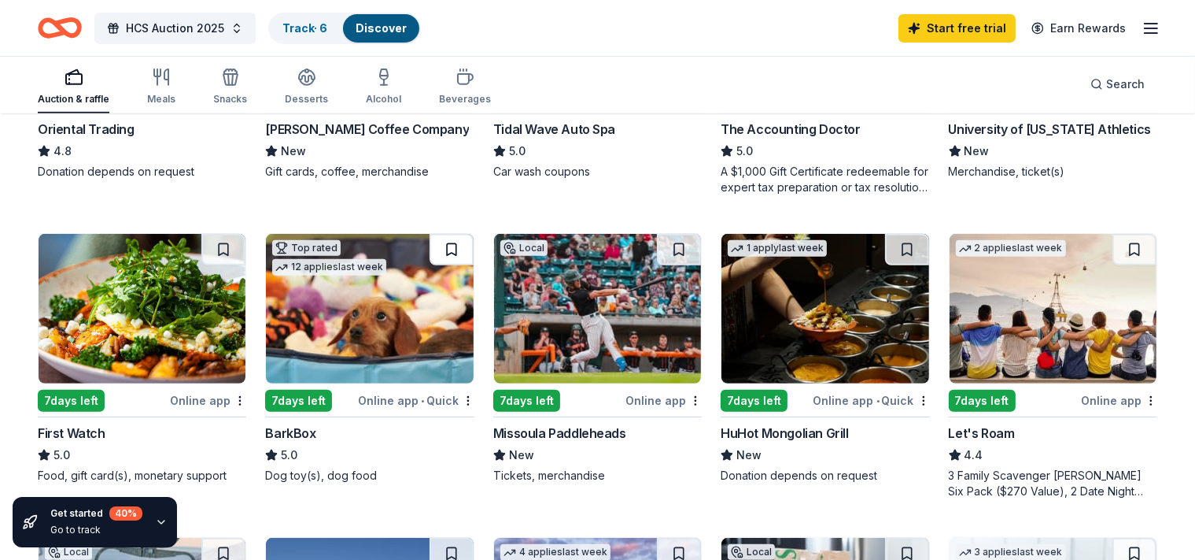
click at [457, 244] on button at bounding box center [452, 249] width 44 height 31
click at [382, 335] on img at bounding box center [369, 309] width 207 height 150
click at [895, 250] on button at bounding box center [907, 249] width 44 height 31
click at [853, 311] on img at bounding box center [825, 309] width 207 height 150
click at [1088, 282] on img at bounding box center [1053, 309] width 207 height 150
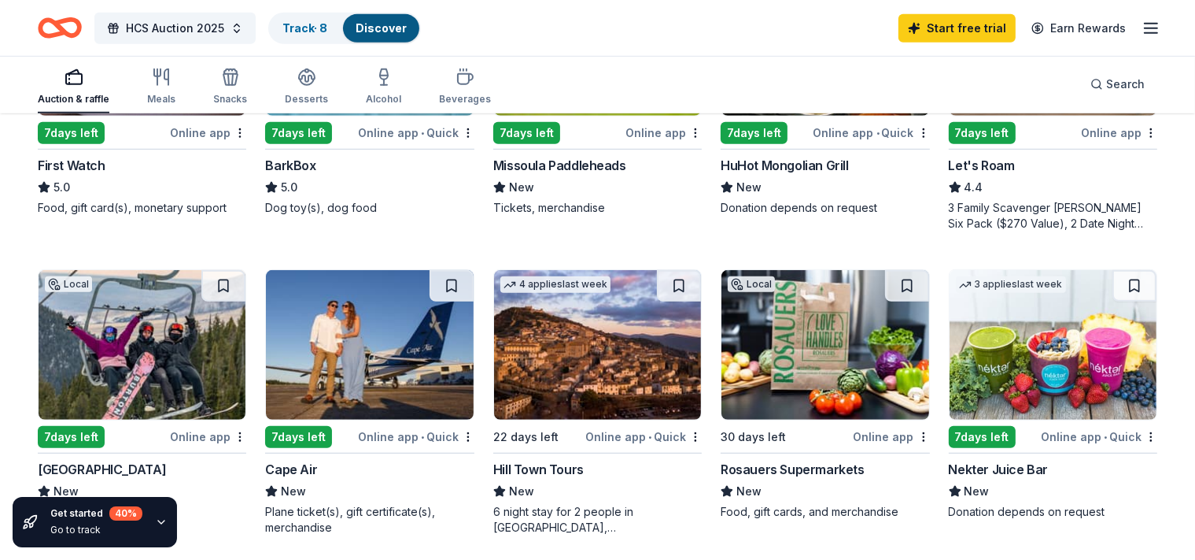
scroll to position [997, 0]
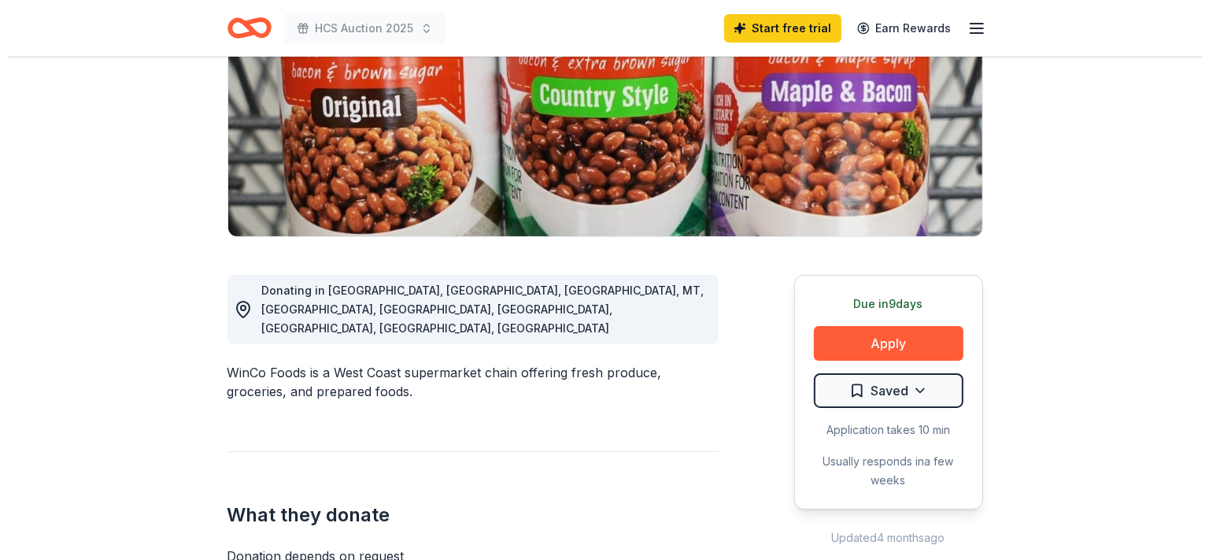
scroll to position [249, 0]
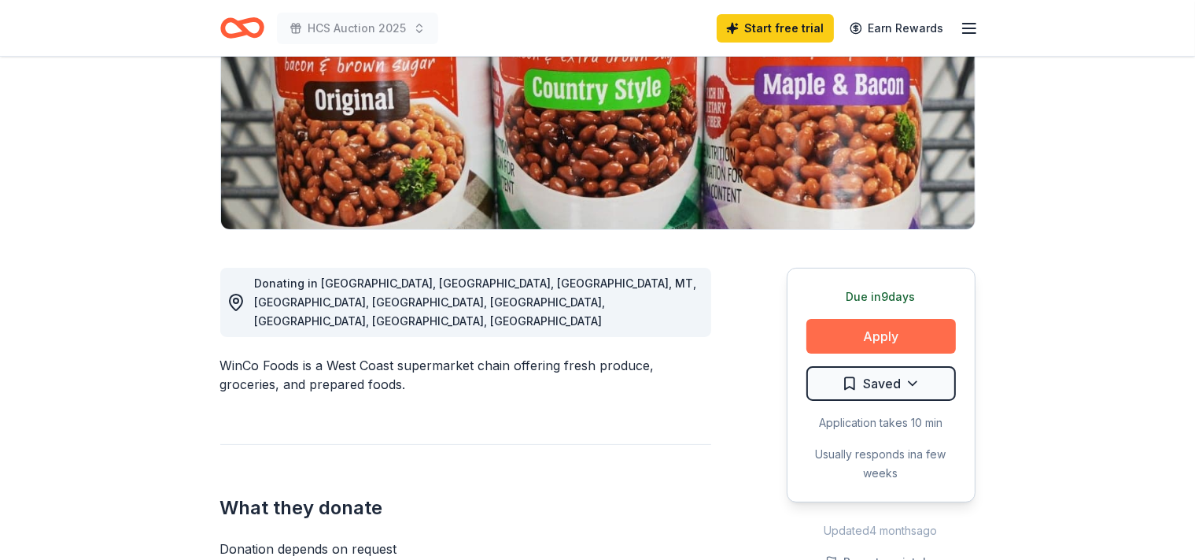
click at [880, 334] on button "Apply" at bounding box center [882, 336] width 150 height 35
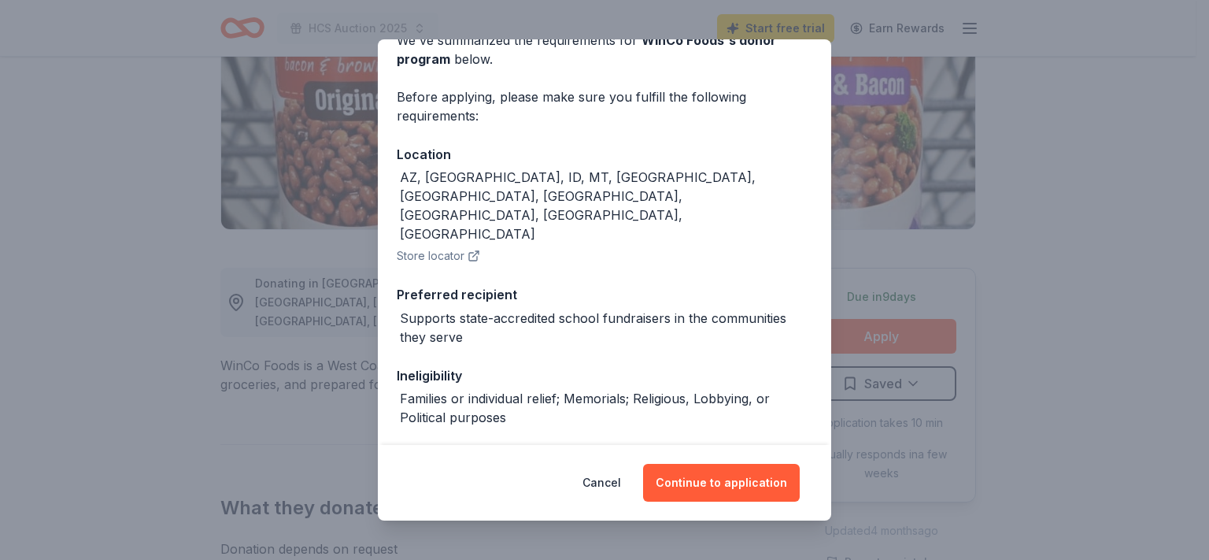
scroll to position [94, 0]
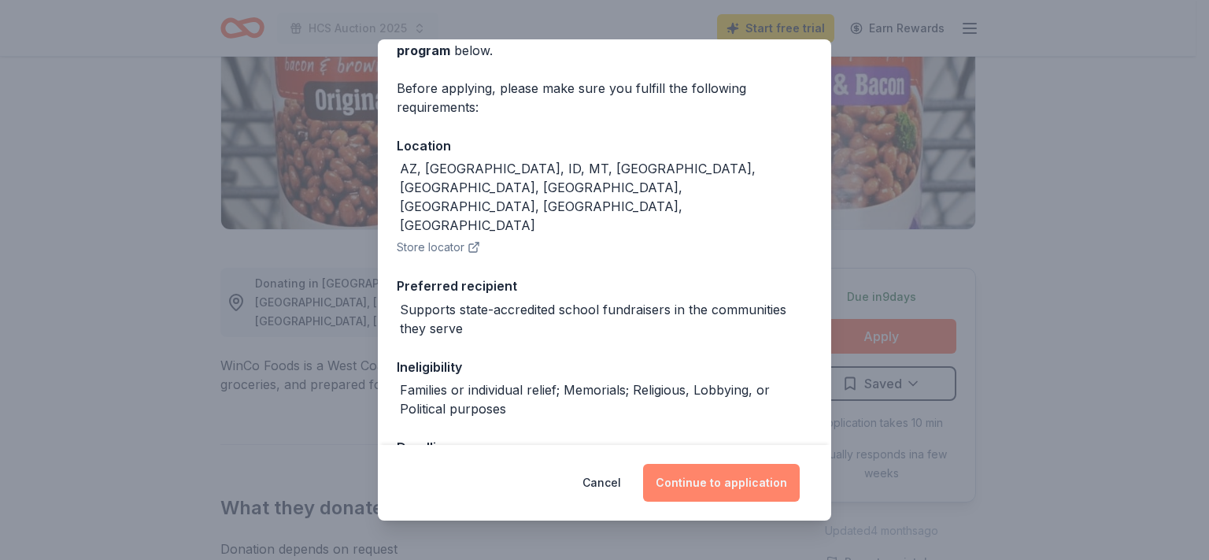
click at [704, 492] on button "Continue to application" at bounding box center [721, 483] width 157 height 38
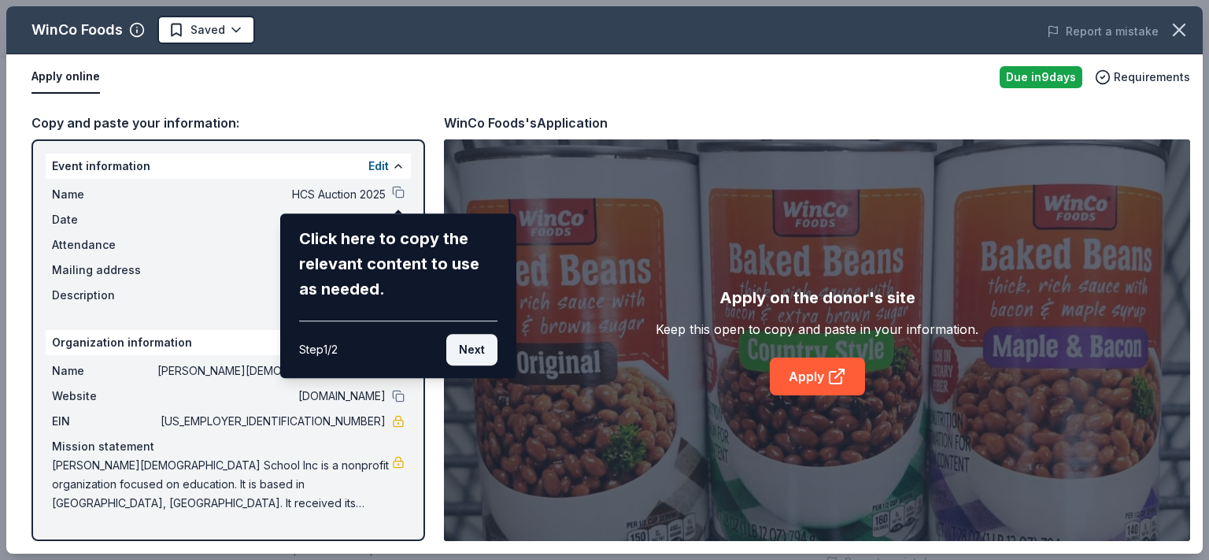
click at [475, 353] on button "Next" at bounding box center [471, 349] width 51 height 31
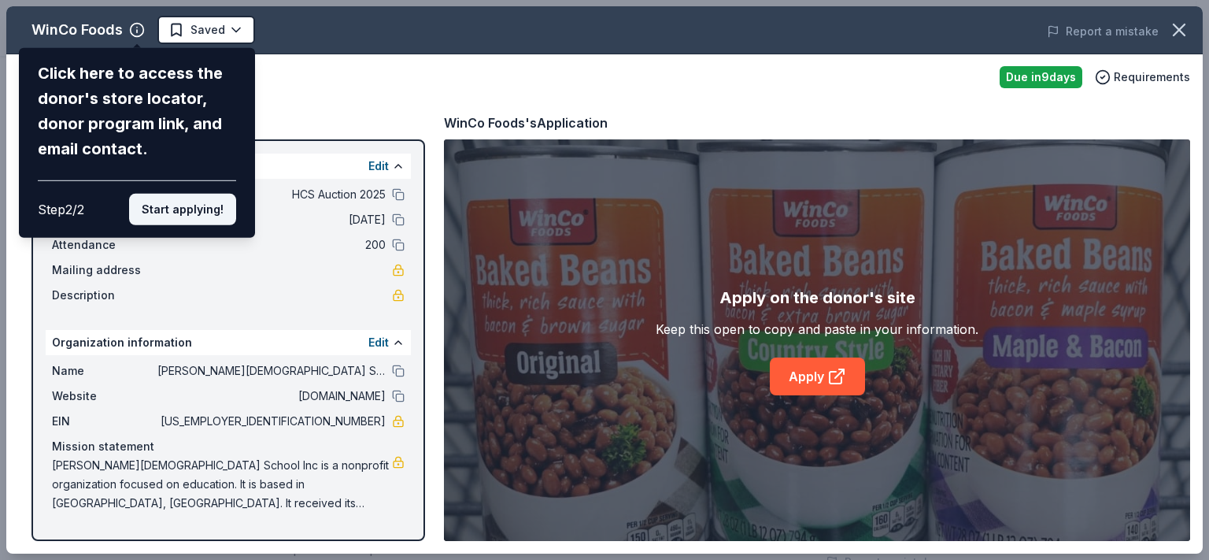
click at [167, 194] on button "Start applying!" at bounding box center [182, 209] width 107 height 31
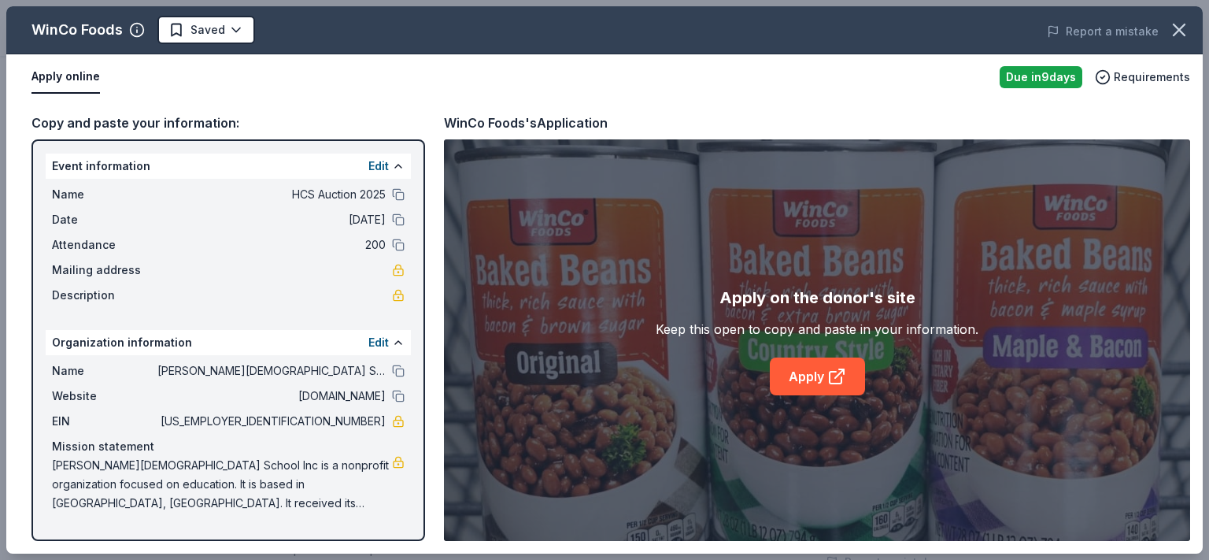
click at [301, 193] on div "WinCo Foods Saved Report a mistake Apply online Due in 9 days Requirements Copy…" at bounding box center [604, 279] width 1196 height 547
click at [397, 242] on button at bounding box center [398, 244] width 13 height 13
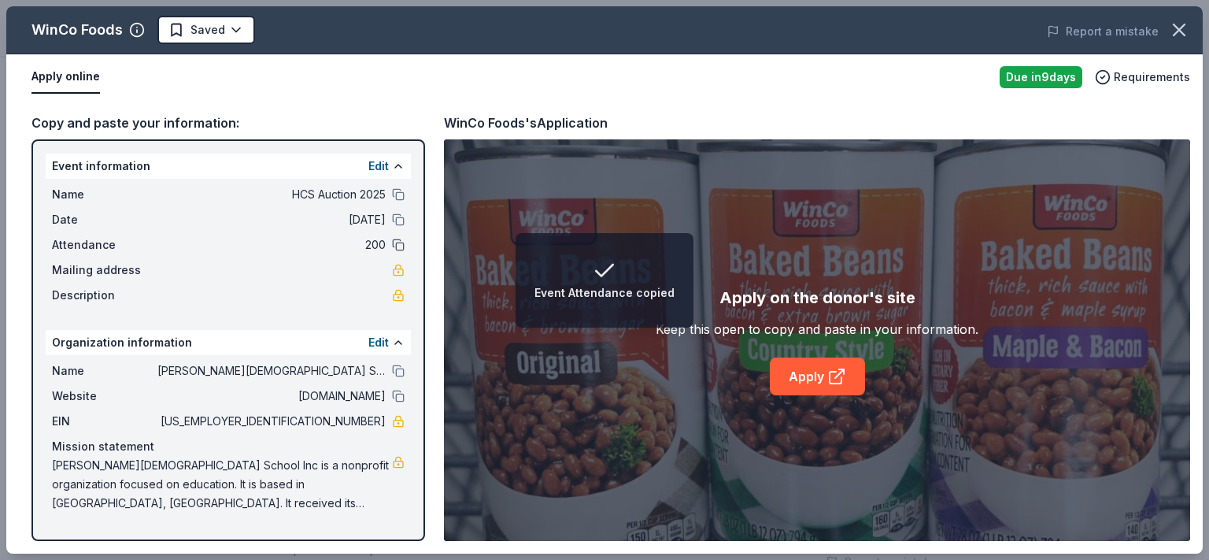
click at [398, 244] on button at bounding box center [398, 244] width 13 height 13
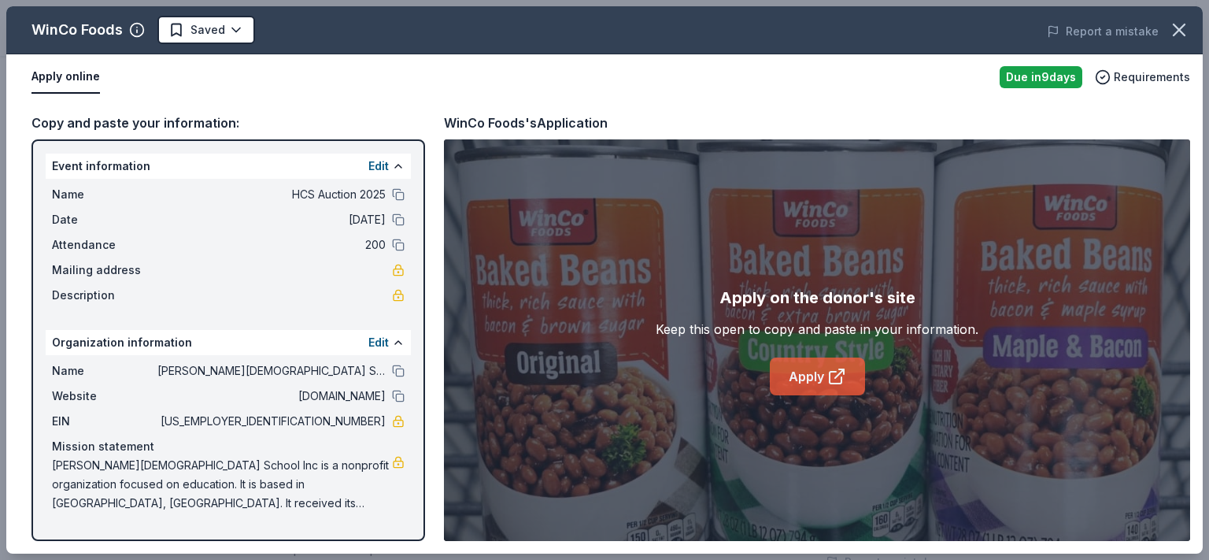
click at [811, 393] on link "Apply" at bounding box center [817, 376] width 95 height 38
click at [807, 381] on link "Apply" at bounding box center [817, 376] width 95 height 38
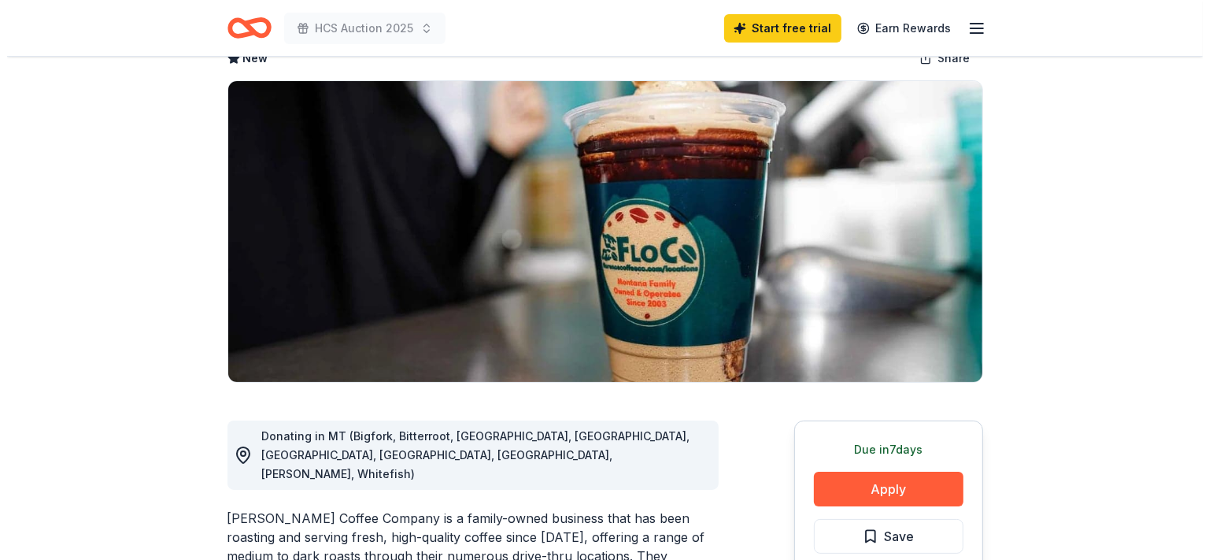
scroll to position [249, 0]
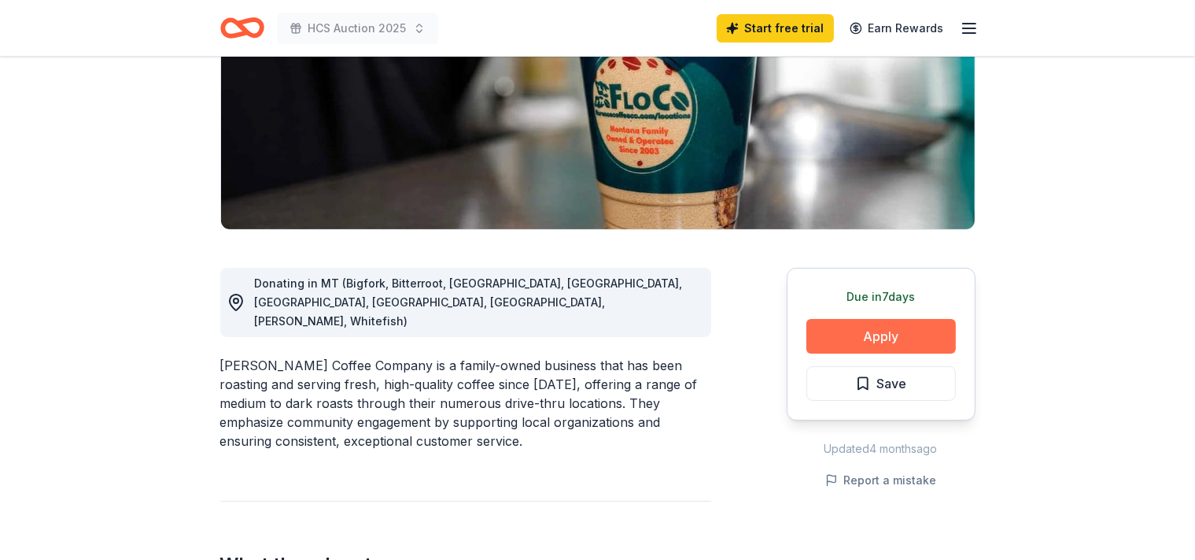
click at [879, 328] on button "Apply" at bounding box center [882, 336] width 150 height 35
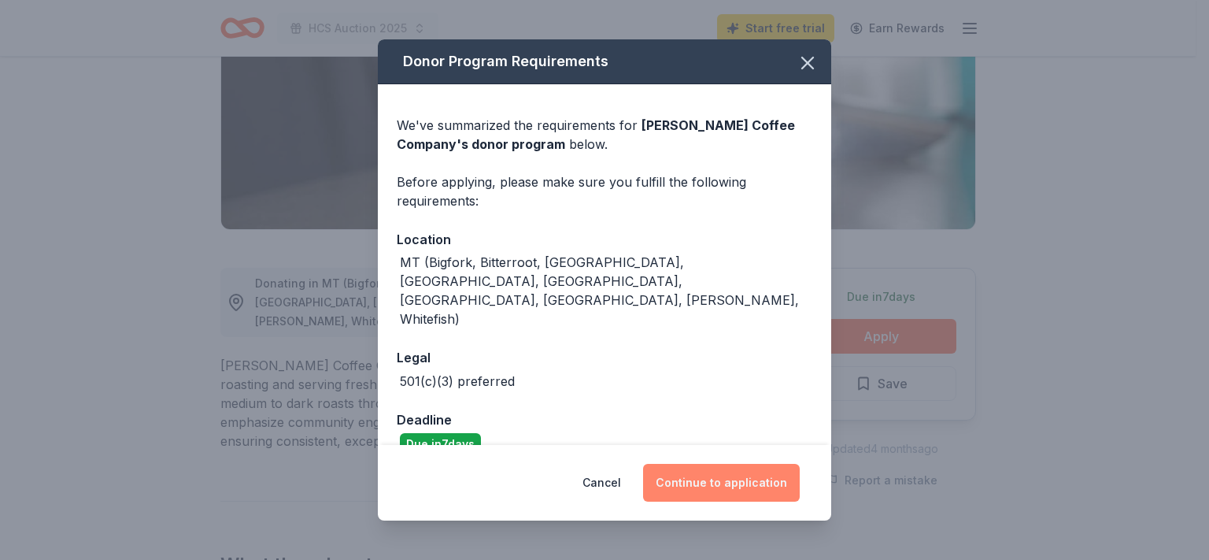
click at [706, 474] on button "Continue to application" at bounding box center [721, 483] width 157 height 38
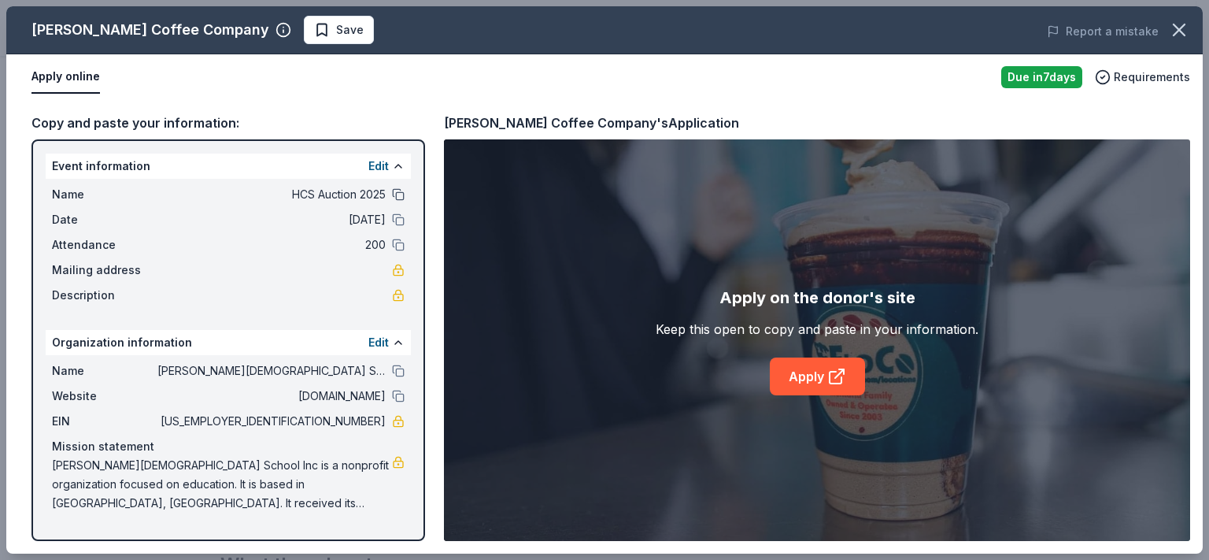
click at [401, 194] on button at bounding box center [398, 194] width 13 height 13
click at [405, 222] on div "Name HCS Auction 2025 Date 11/14/25 Attendance 200 Mailing address Description" at bounding box center [228, 245] width 365 height 132
click at [403, 227] on div "Date 11/14/25" at bounding box center [228, 219] width 353 height 19
click at [398, 220] on button at bounding box center [398, 219] width 13 height 13
click at [403, 245] on button at bounding box center [398, 244] width 13 height 13
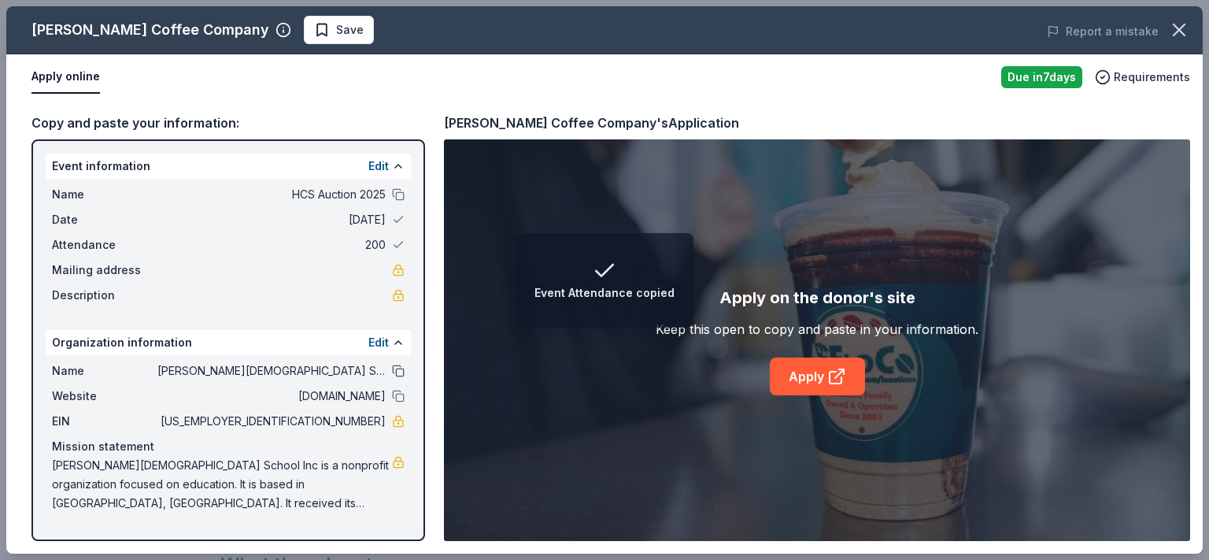
click at [401, 368] on button at bounding box center [398, 370] width 13 height 13
click at [398, 393] on button at bounding box center [398, 396] width 13 height 13
click at [837, 376] on icon at bounding box center [839, 373] width 9 height 9
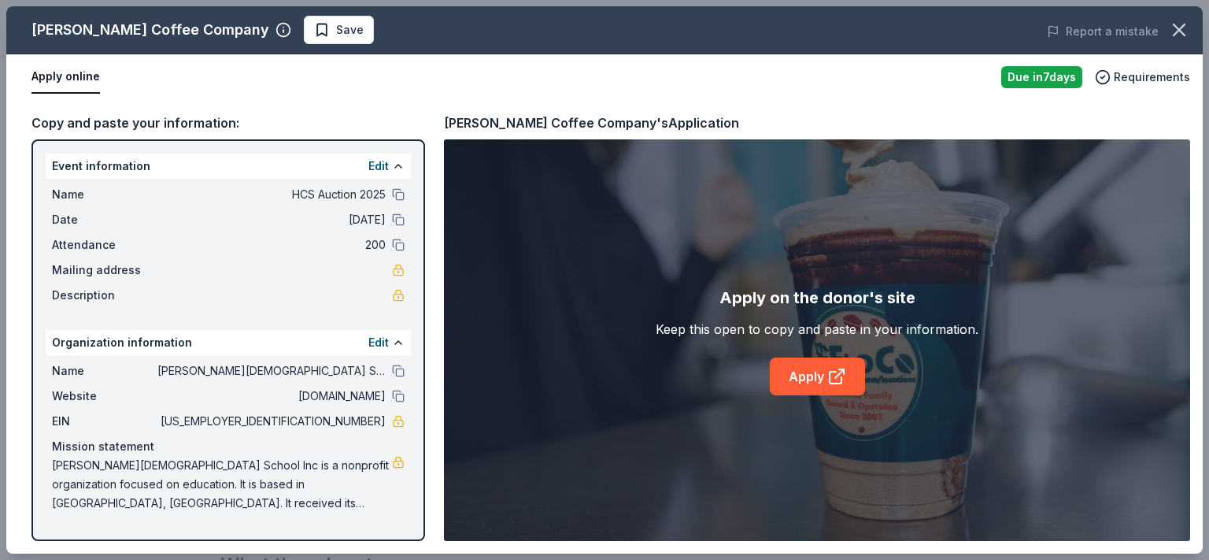
drag, startPoint x: 326, startPoint y: 423, endPoint x: 357, endPoint y: 427, distance: 30.9
click at [357, 427] on span "47-0866364" at bounding box center [271, 421] width 228 height 19
drag, startPoint x: 323, startPoint y: 419, endPoint x: 391, endPoint y: 434, distance: 70.1
click at [391, 434] on div "Name Helena Christian School Inc Website helenachristian.org EIN 47-0866364 Mis…" at bounding box center [228, 437] width 365 height 164
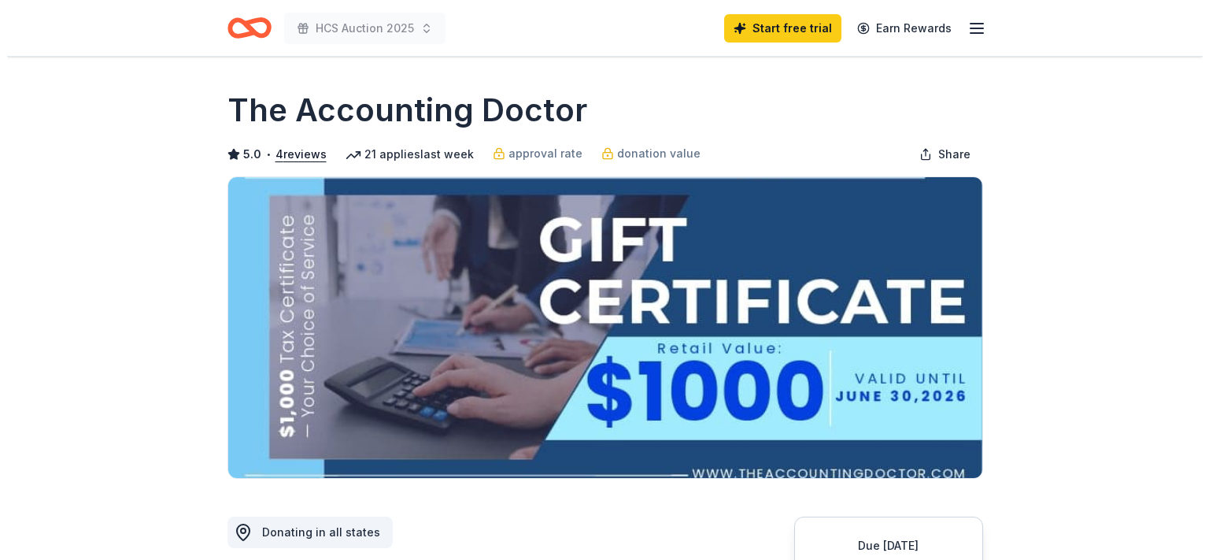
scroll to position [498, 0]
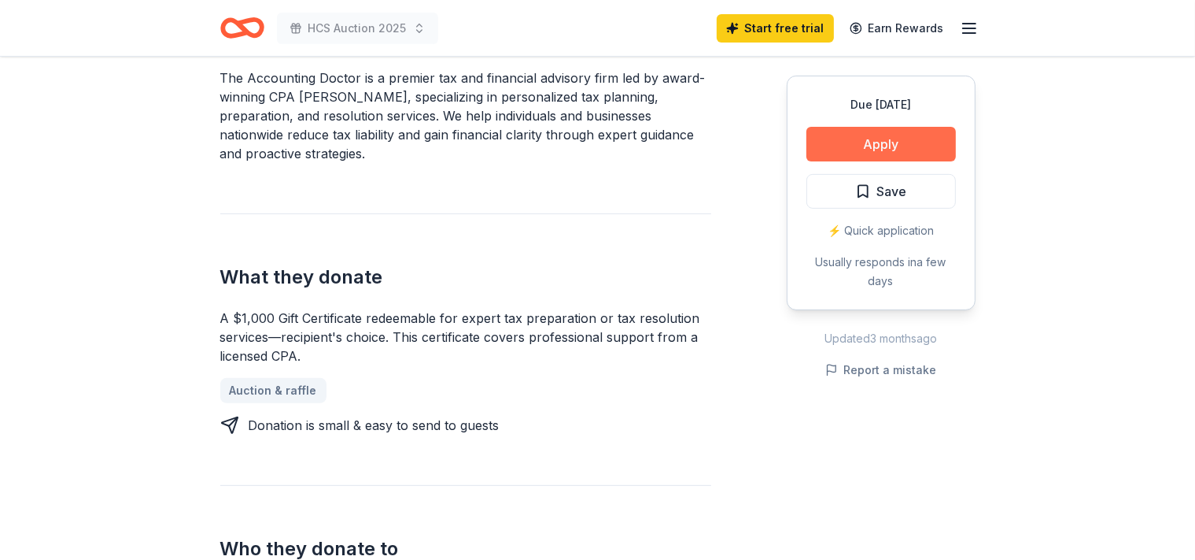
click at [913, 142] on button "Apply" at bounding box center [882, 144] width 150 height 35
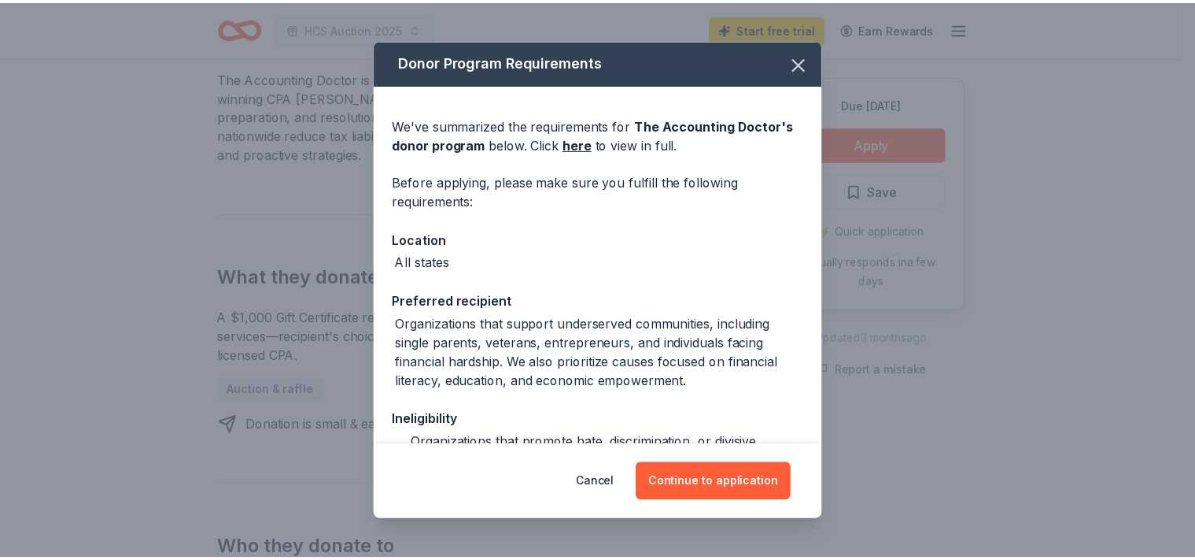
scroll to position [166, 0]
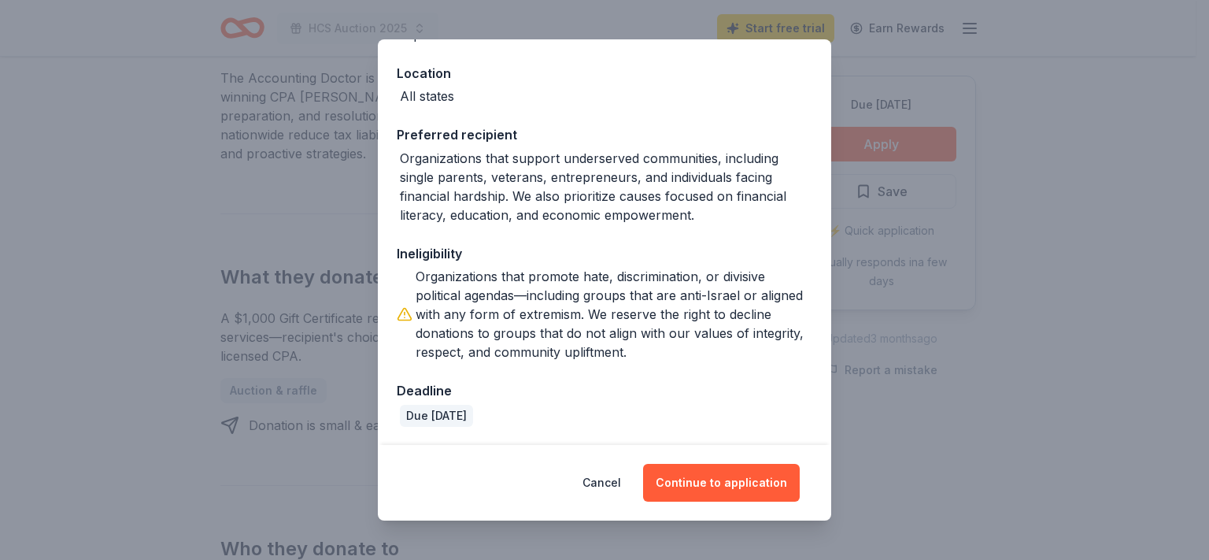
click at [996, 84] on div "Donor Program Requirements We've summarized the requirements for The Accounting…" at bounding box center [604, 280] width 1209 height 560
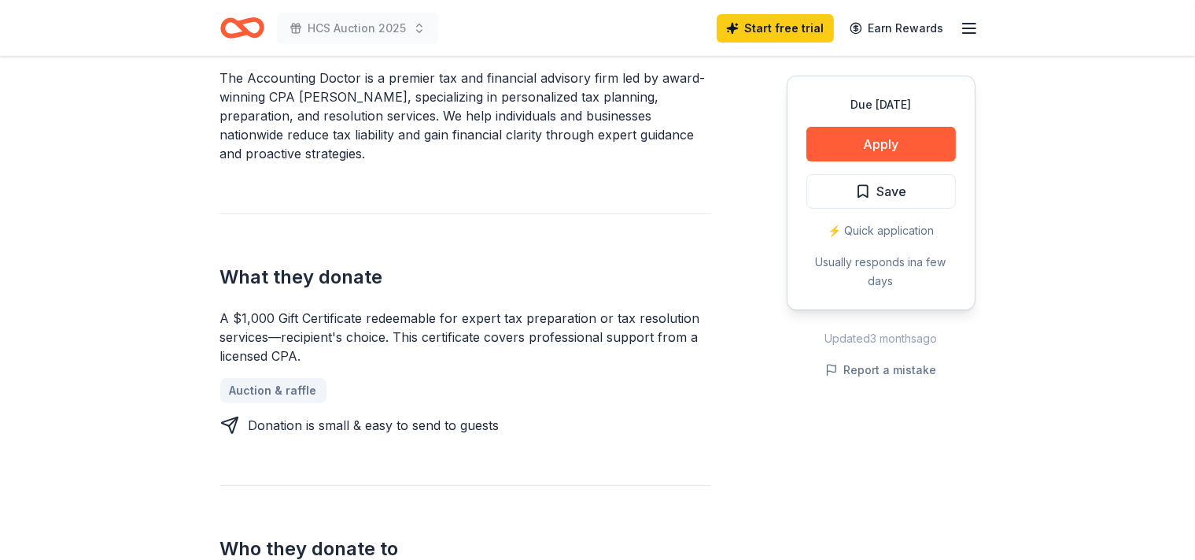
scroll to position [249, 0]
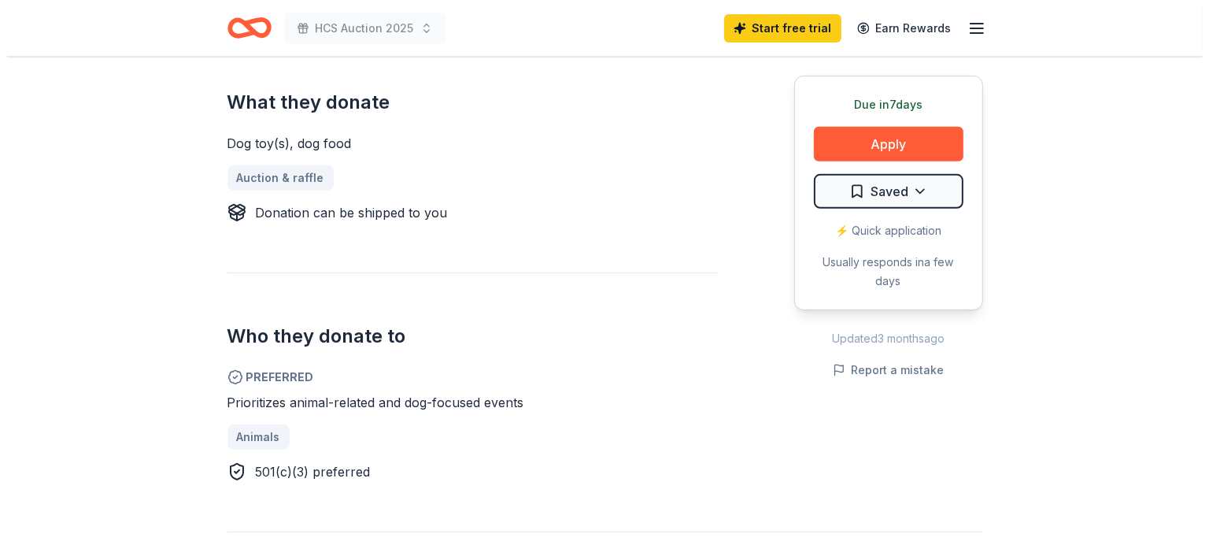
scroll to position [664, 0]
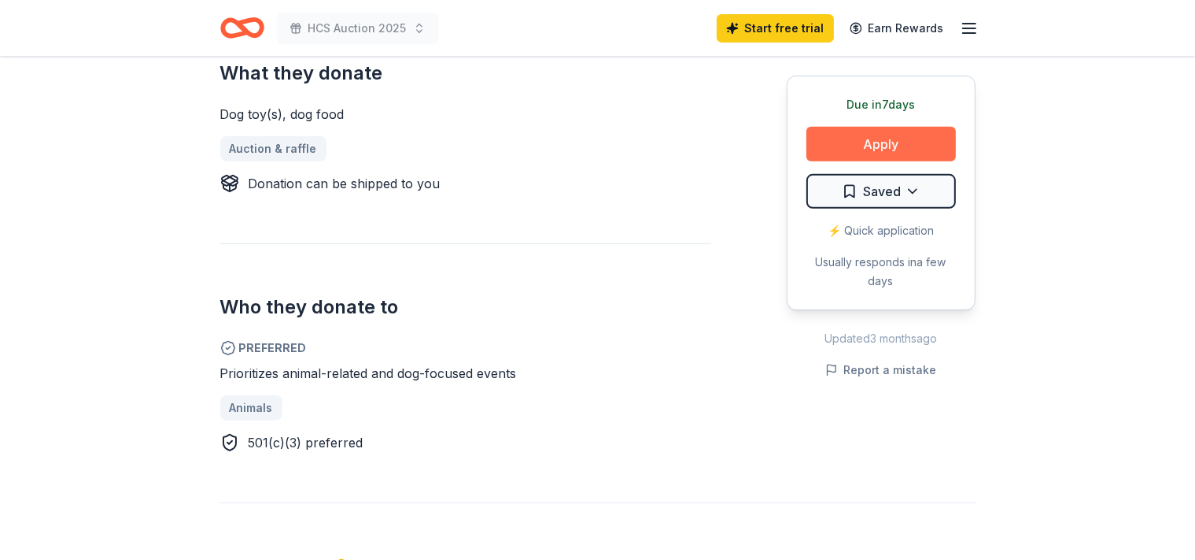
click at [828, 145] on button "Apply" at bounding box center [882, 144] width 150 height 35
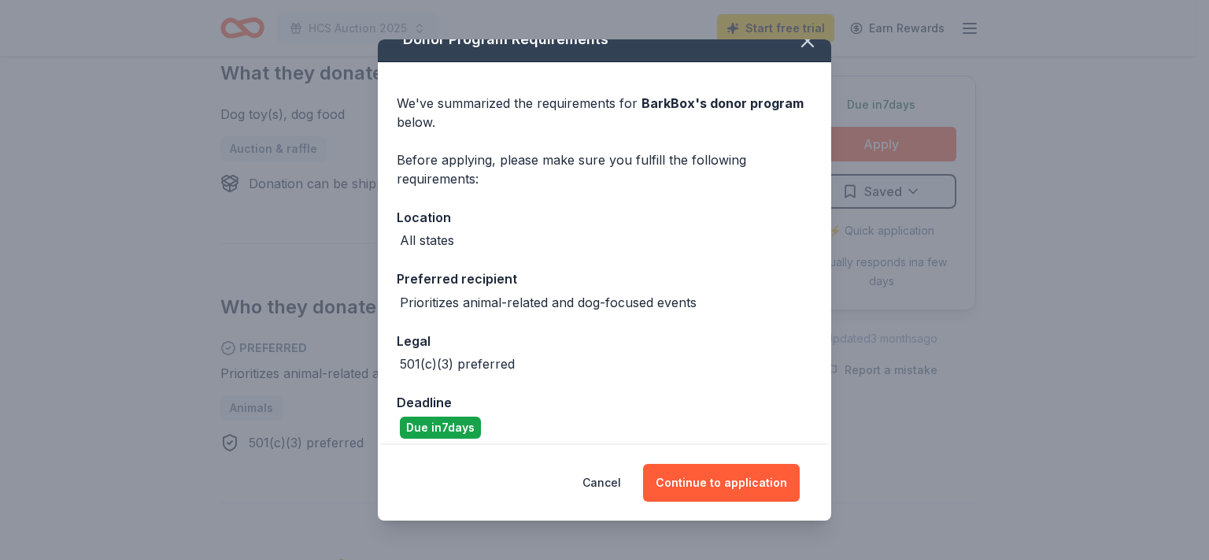
scroll to position [34, 0]
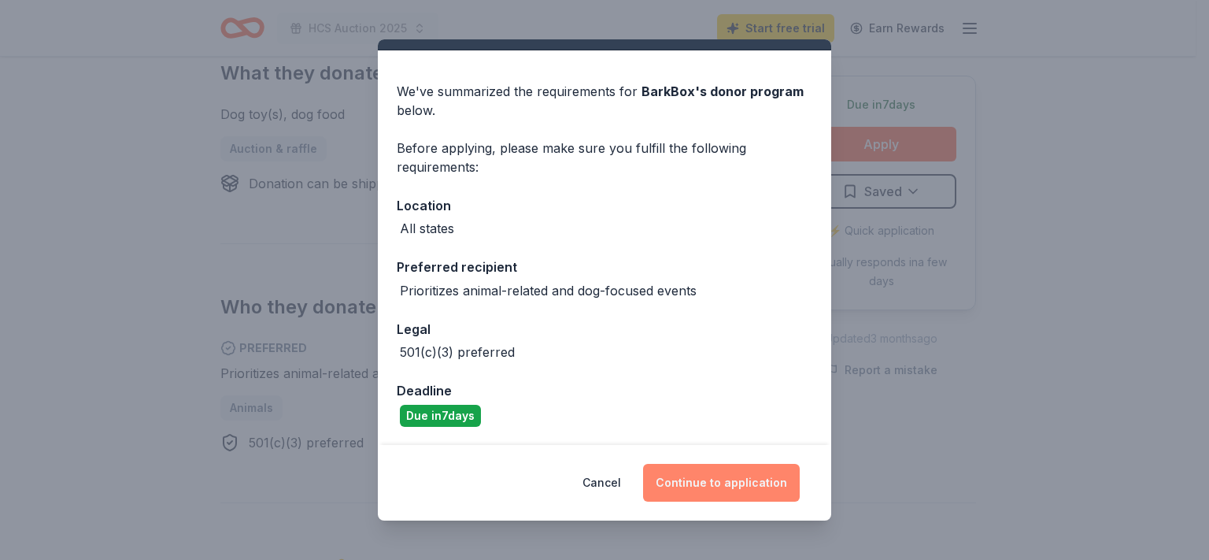
click at [699, 484] on button "Continue to application" at bounding box center [721, 483] width 157 height 38
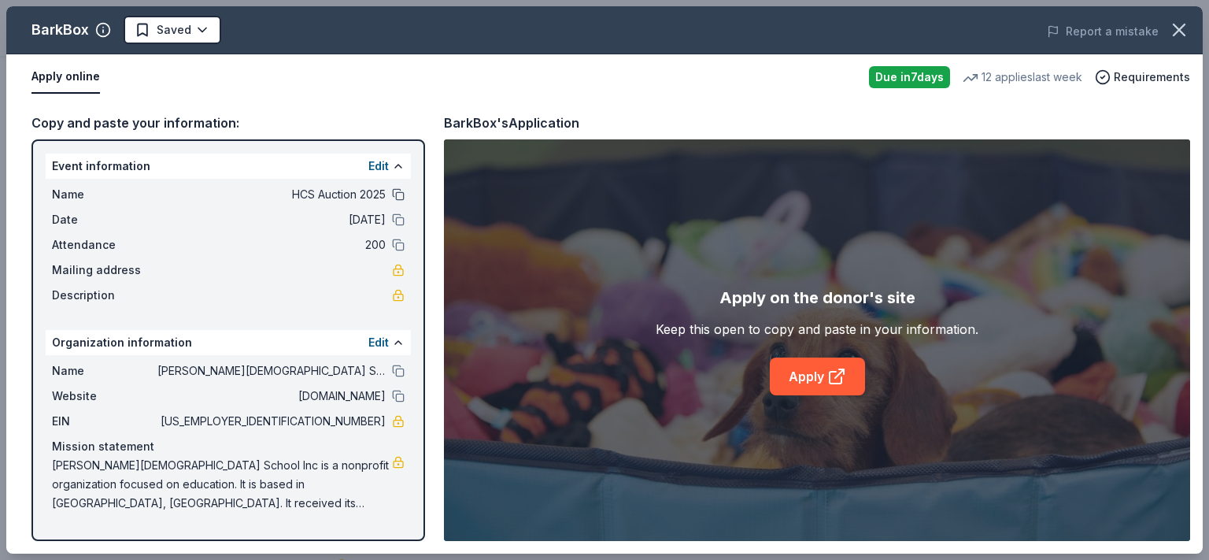
click at [397, 193] on button at bounding box center [398, 194] width 13 height 13
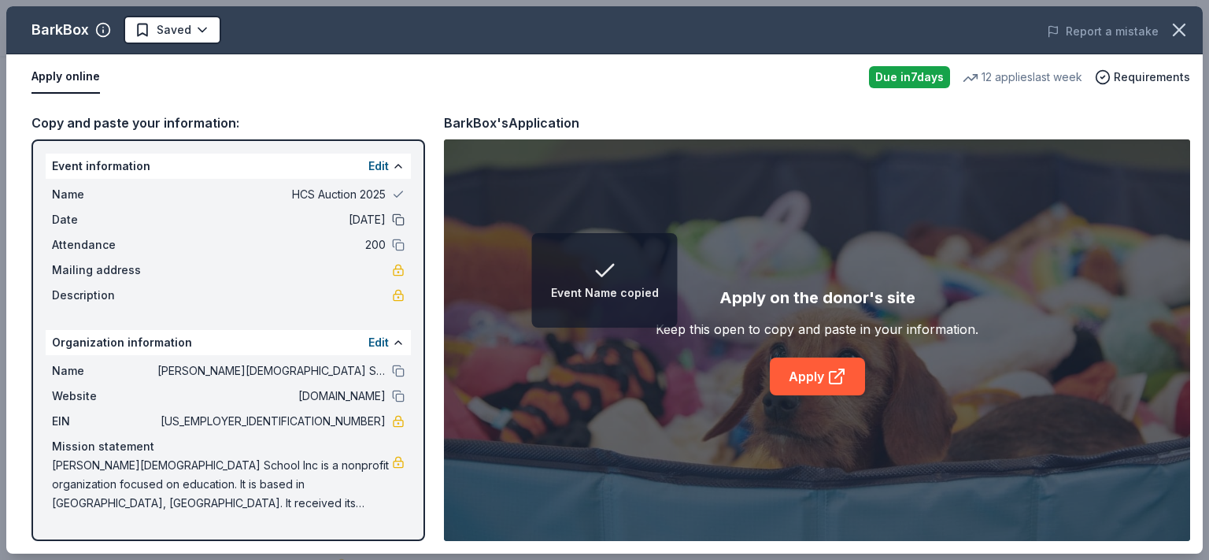
click at [397, 215] on button at bounding box center [398, 219] width 13 height 13
click at [397, 249] on button at bounding box center [398, 244] width 13 height 13
click at [401, 375] on button at bounding box center [398, 370] width 13 height 13
click at [401, 399] on button at bounding box center [398, 396] width 13 height 13
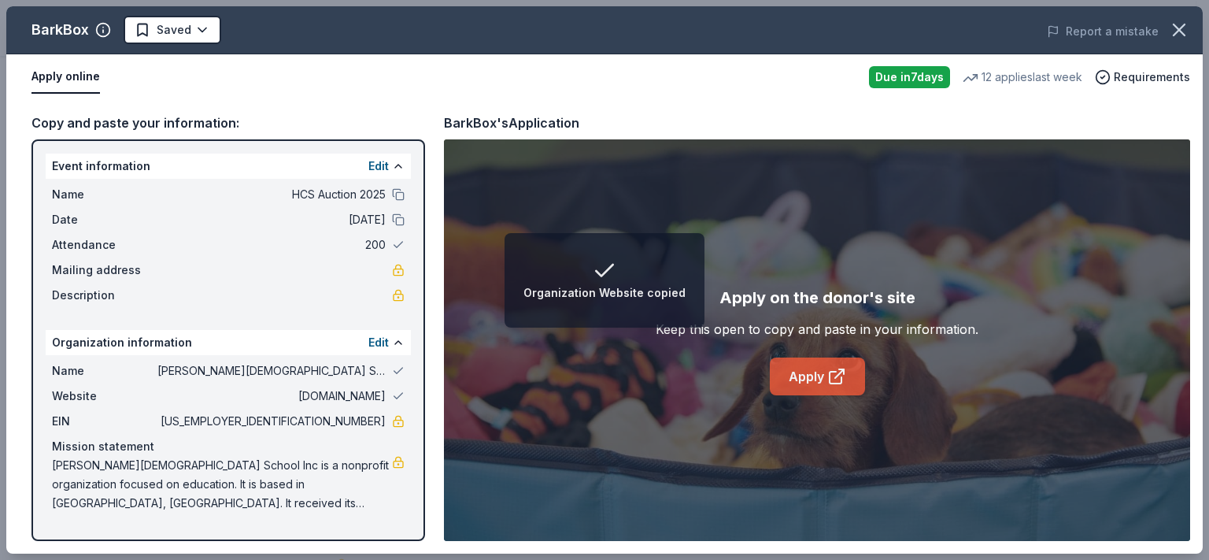
click at [783, 370] on link "Apply" at bounding box center [817, 376] width 95 height 38
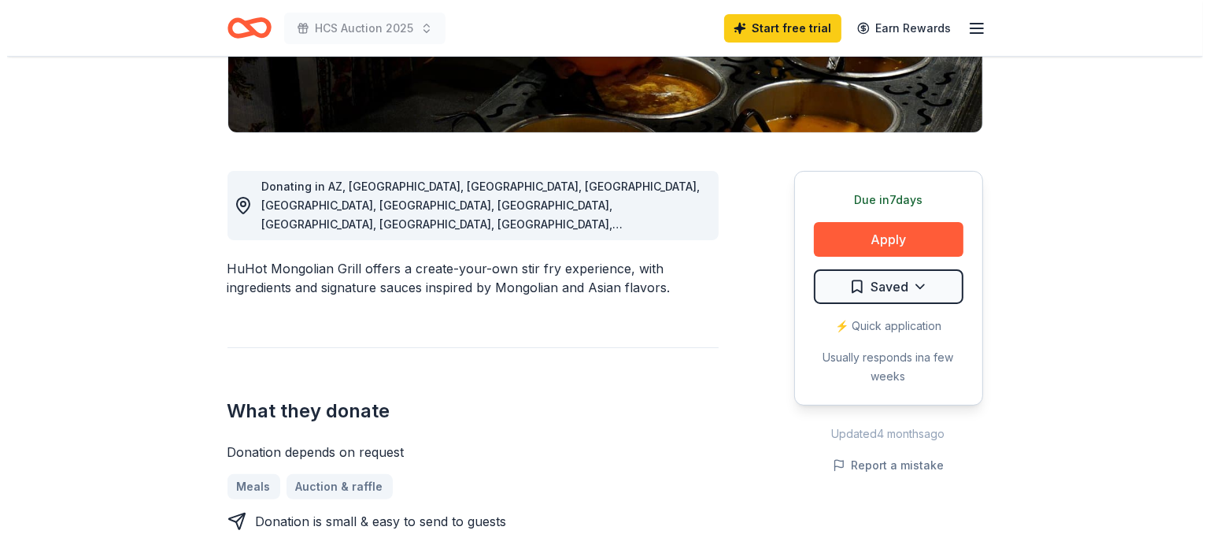
scroll to position [416, 0]
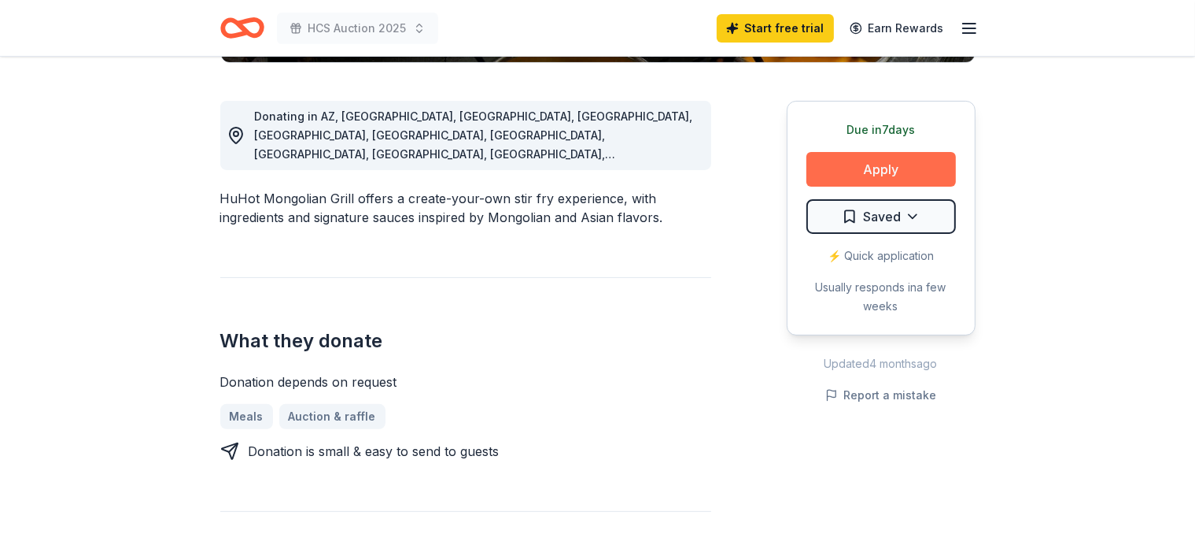
click at [880, 178] on button "Apply" at bounding box center [882, 169] width 150 height 35
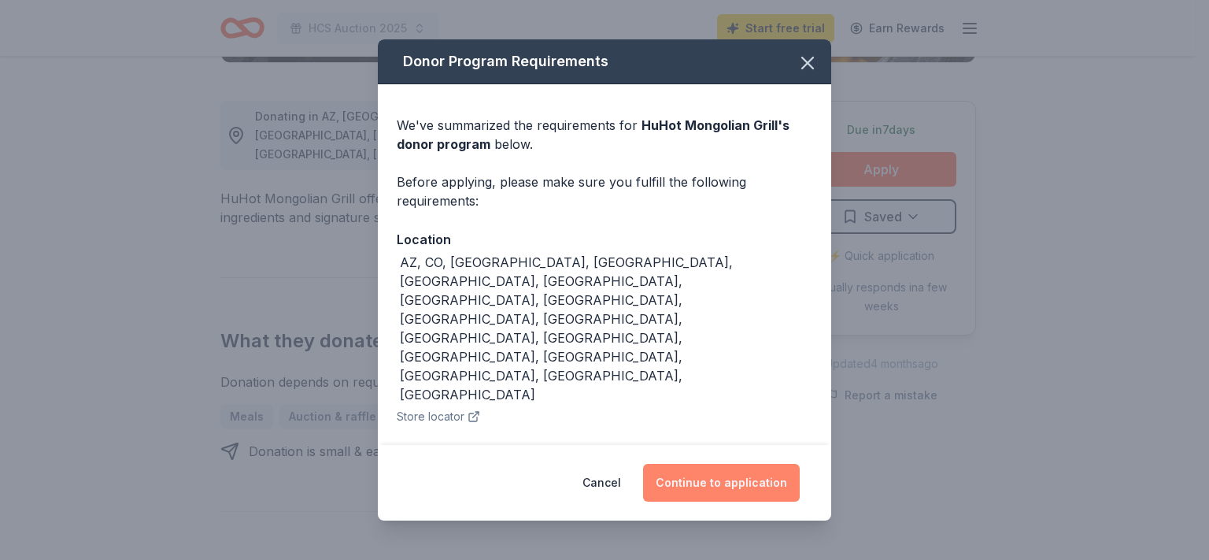
click at [767, 464] on button "Continue to application" at bounding box center [721, 483] width 157 height 38
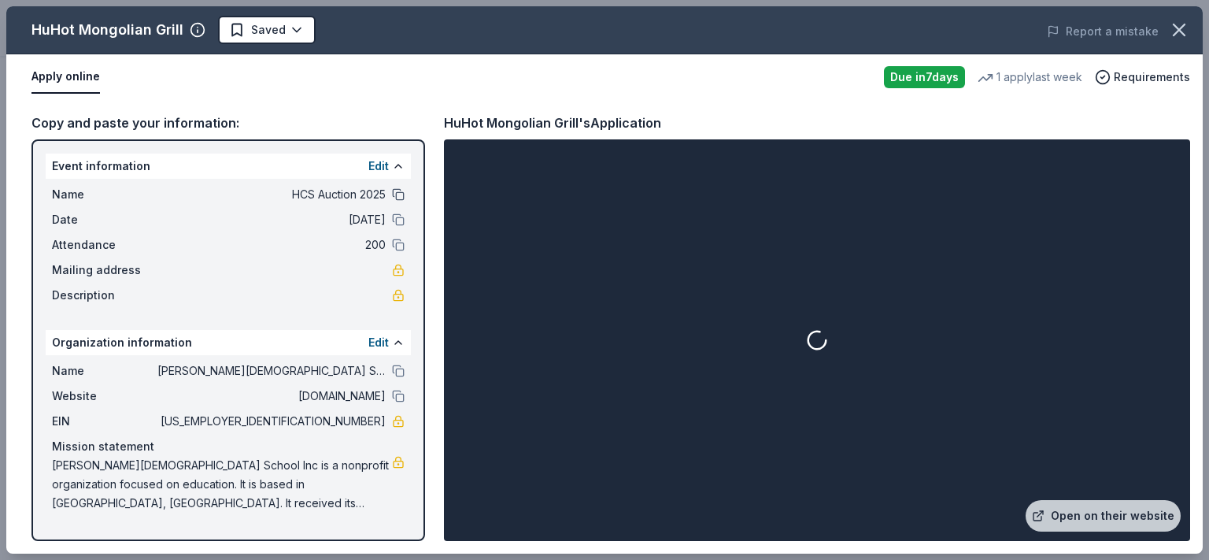
click at [399, 199] on button at bounding box center [398, 194] width 13 height 13
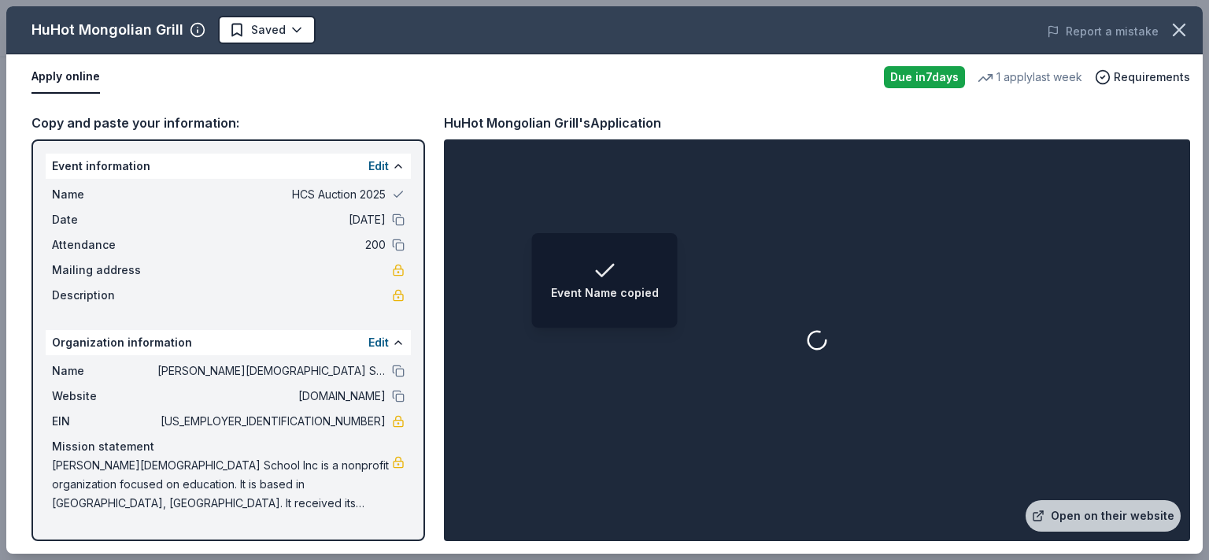
click at [397, 227] on div "Date 11/14/25" at bounding box center [228, 219] width 353 height 19
click at [397, 213] on button at bounding box center [398, 219] width 13 height 13
click at [397, 241] on button at bounding box center [398, 244] width 13 height 13
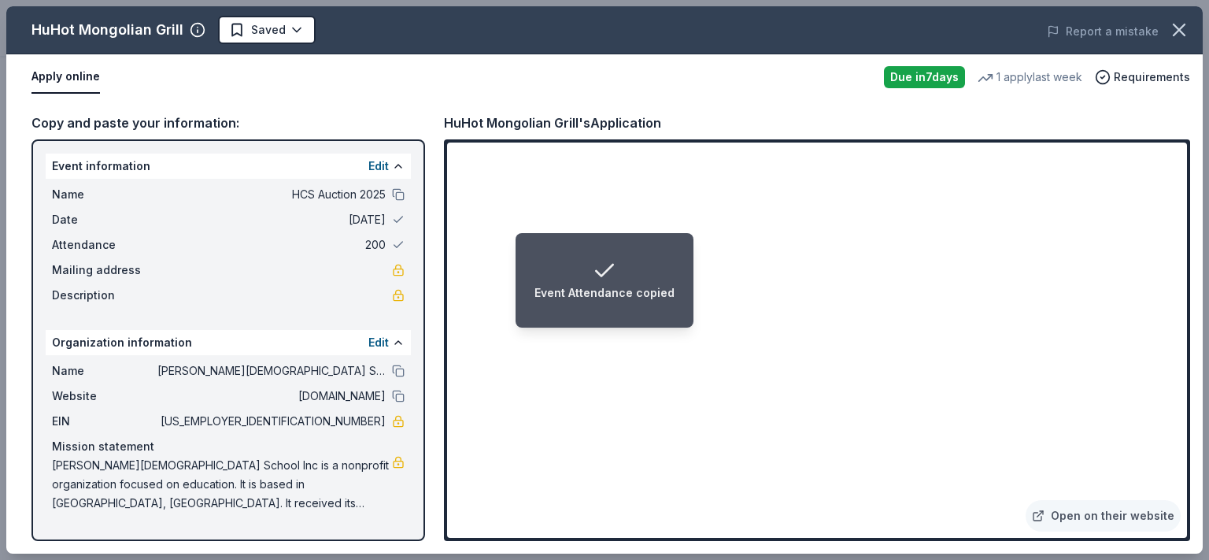
click at [394, 376] on div at bounding box center [398, 370] width 13 height 13
click at [403, 372] on button at bounding box center [398, 370] width 13 height 13
click at [401, 395] on button at bounding box center [398, 396] width 13 height 13
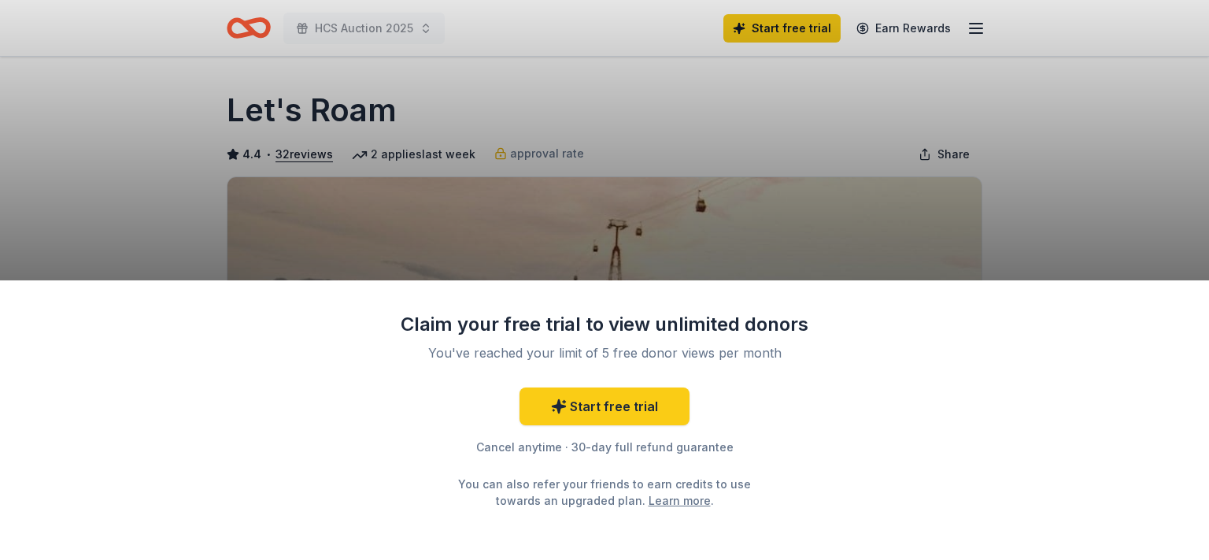
click at [1091, 203] on div "Claim your free trial to view unlimited donors You've reached your limit of 5 f…" at bounding box center [604, 280] width 1209 height 560
click at [589, 408] on link "Start free trial" at bounding box center [604, 406] width 170 height 38
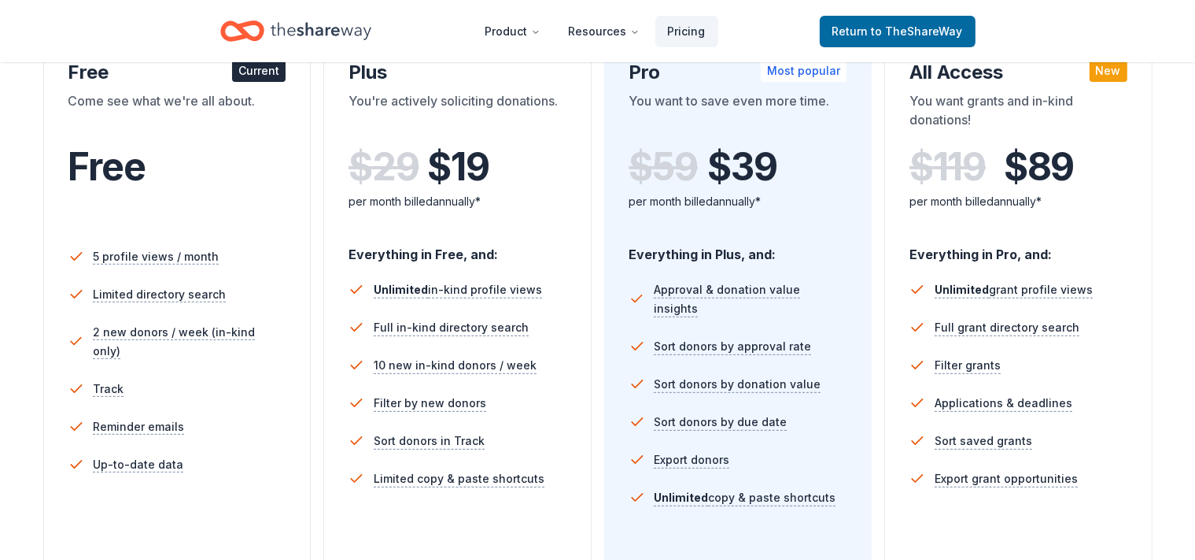
scroll to position [332, 0]
